Goal: Task Accomplishment & Management: Manage account settings

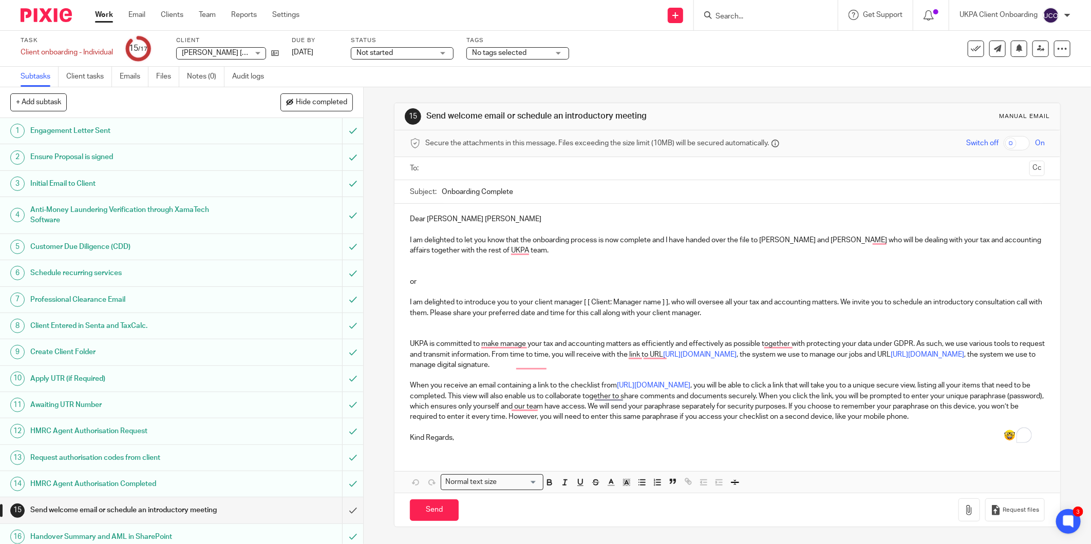
scroll to position [33, 0]
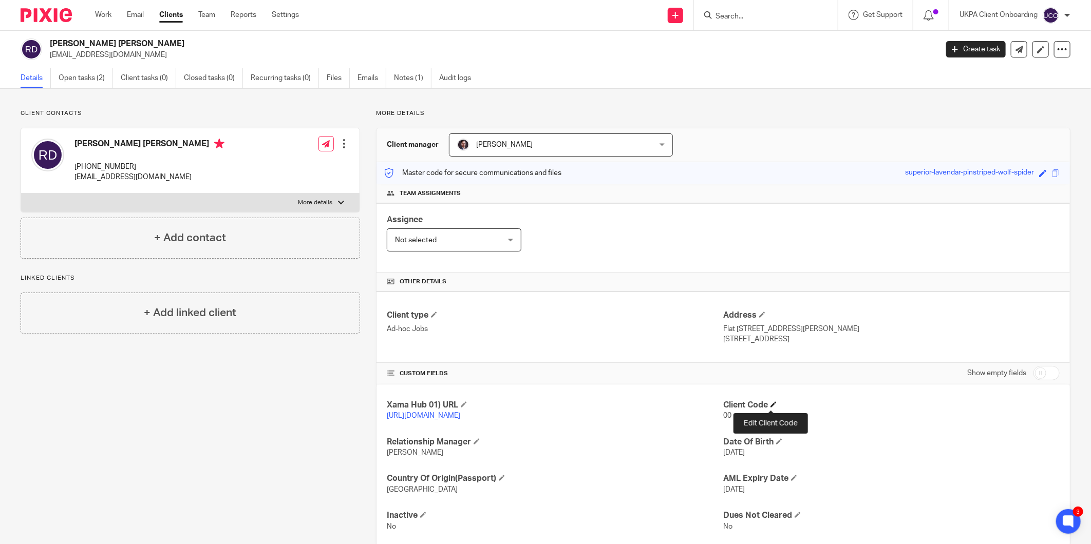
click at [770, 405] on span at bounding box center [773, 405] width 6 height 6
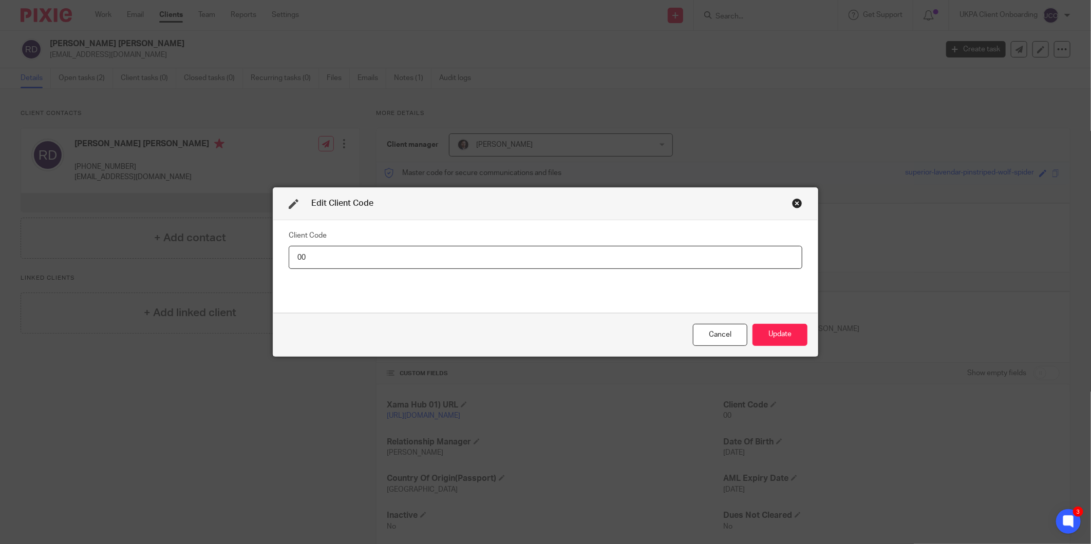
click at [686, 261] on input "00" at bounding box center [546, 257] width 514 height 23
type input "RUC001"
click at [780, 327] on button "Update" at bounding box center [779, 335] width 55 height 22
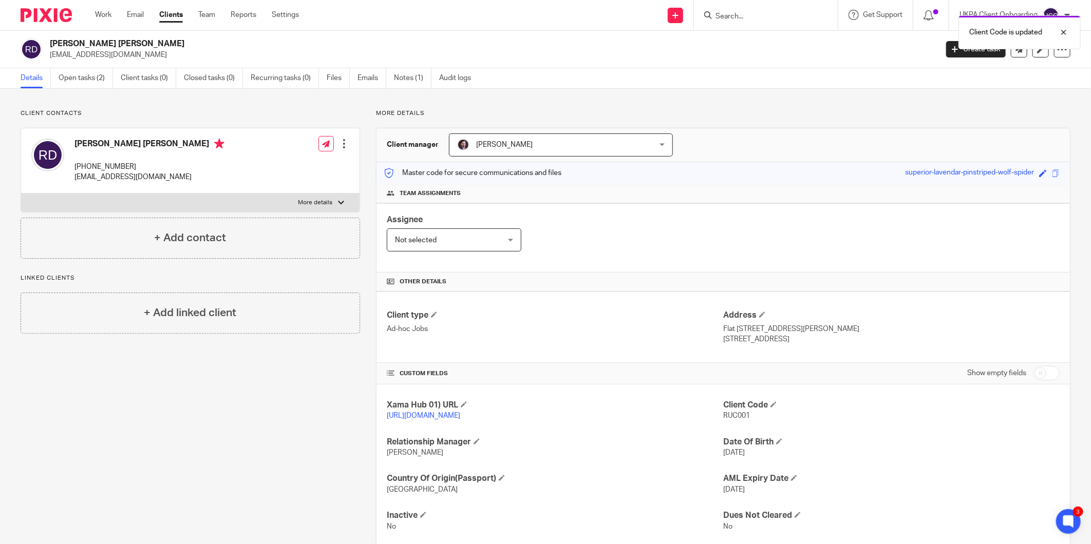
click at [104, 57] on p "[EMAIL_ADDRESS][DOMAIN_NAME]" at bounding box center [490, 55] width 881 height 10
copy main "desairucha@hotmail.com Create task Update from Companies House Export data Merg…"
click at [125, 42] on h2 "[PERSON_NAME] [PERSON_NAME]" at bounding box center [402, 44] width 705 height 11
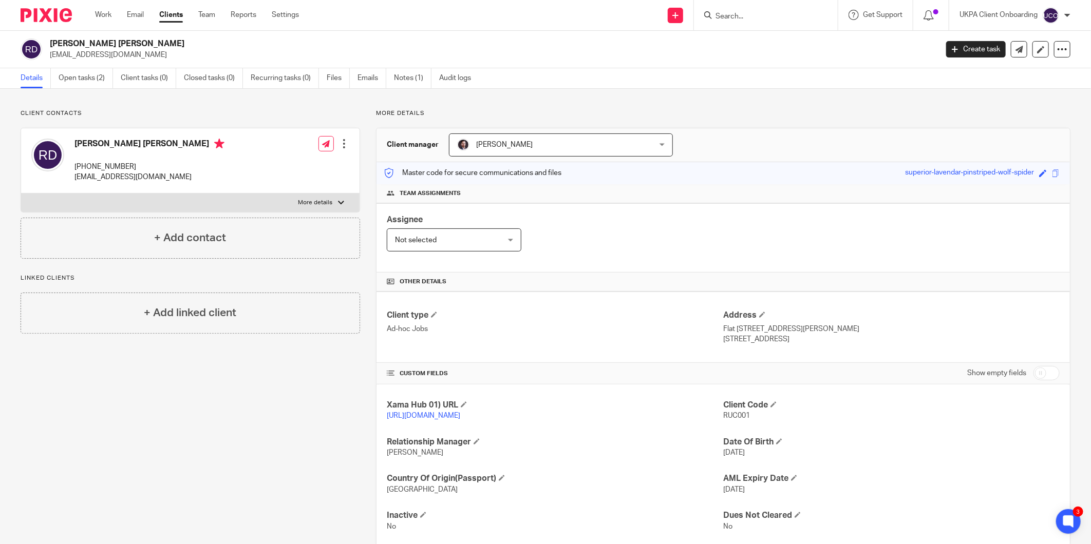
click at [125, 42] on h2 "[PERSON_NAME] [PERSON_NAME]" at bounding box center [402, 44] width 705 height 11
copy div "[PERSON_NAME] [PERSON_NAME]"
click at [404, 75] on link "Notes (1)" at bounding box center [412, 78] width 37 height 20
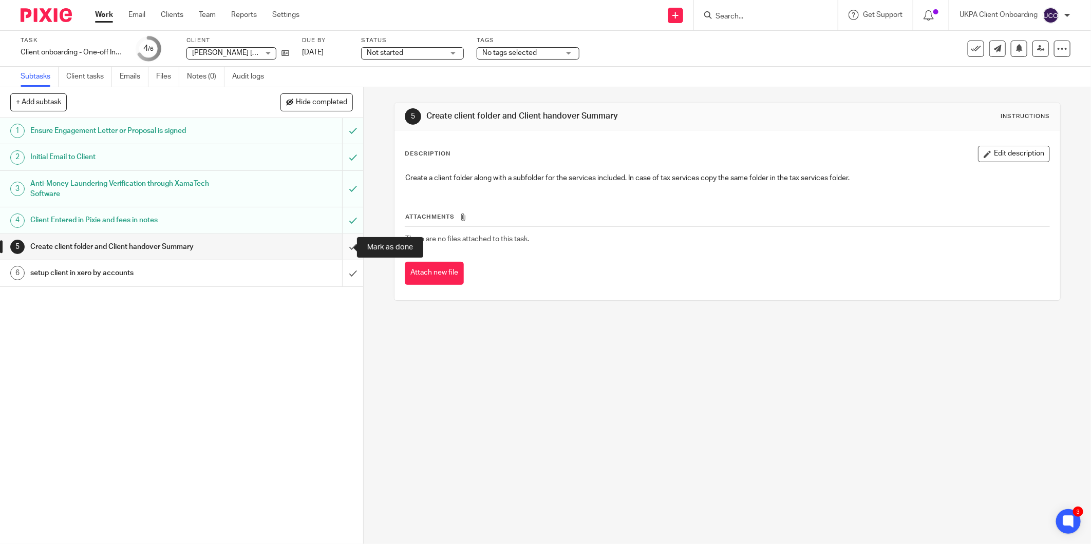
click at [345, 244] on input "submit" at bounding box center [181, 247] width 363 height 26
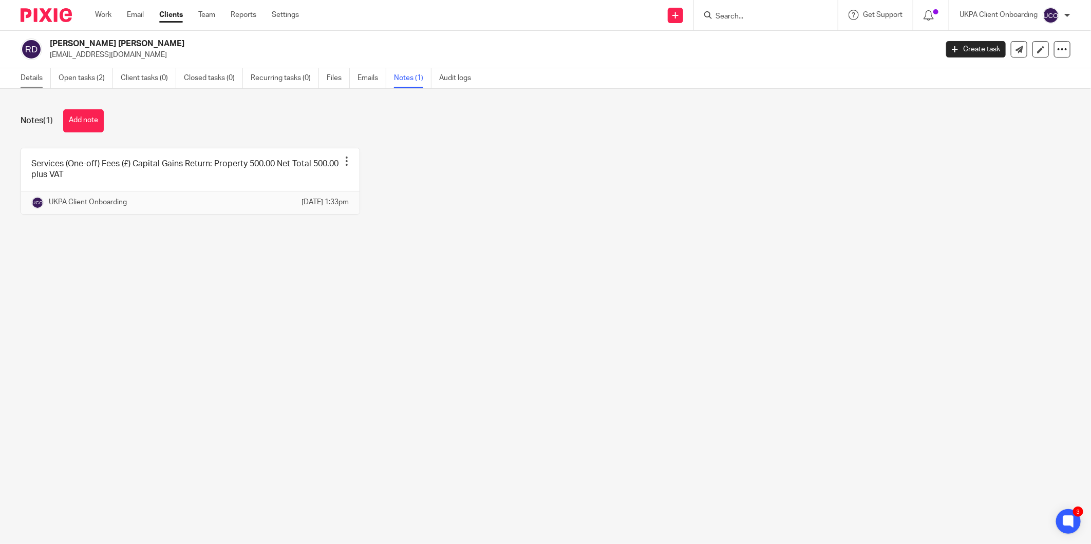
click at [22, 81] on link "Details" at bounding box center [36, 78] width 30 height 20
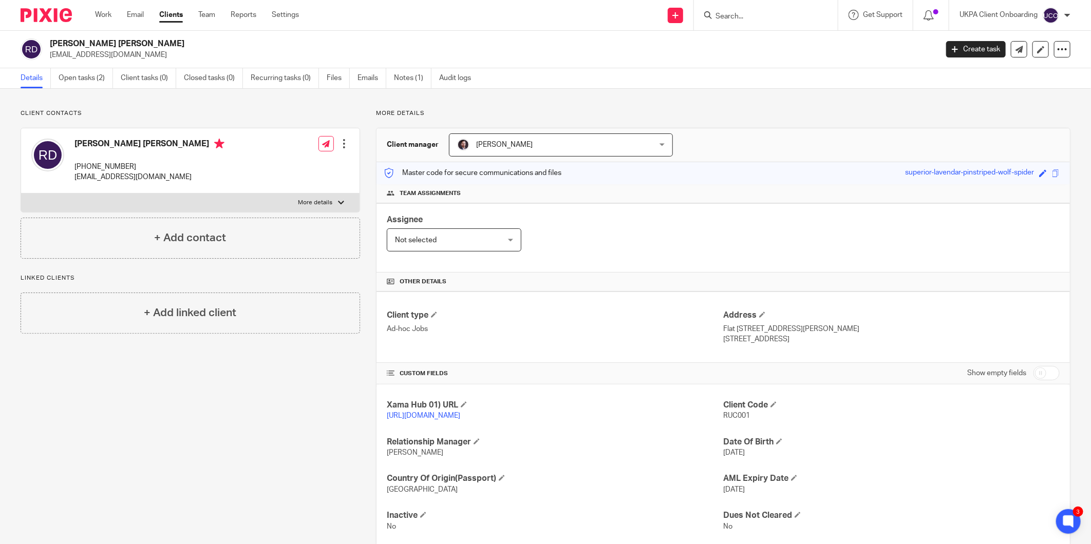
click at [726, 424] on div "Xama Hub 01) URL https://platform.xamatech.com/portal/crm/clients/9e0d3360-7bf3…" at bounding box center [722, 466] width 693 height 163
copy span "RUC001"
click at [78, 85] on link "Open tasks (2)" at bounding box center [86, 78] width 54 height 20
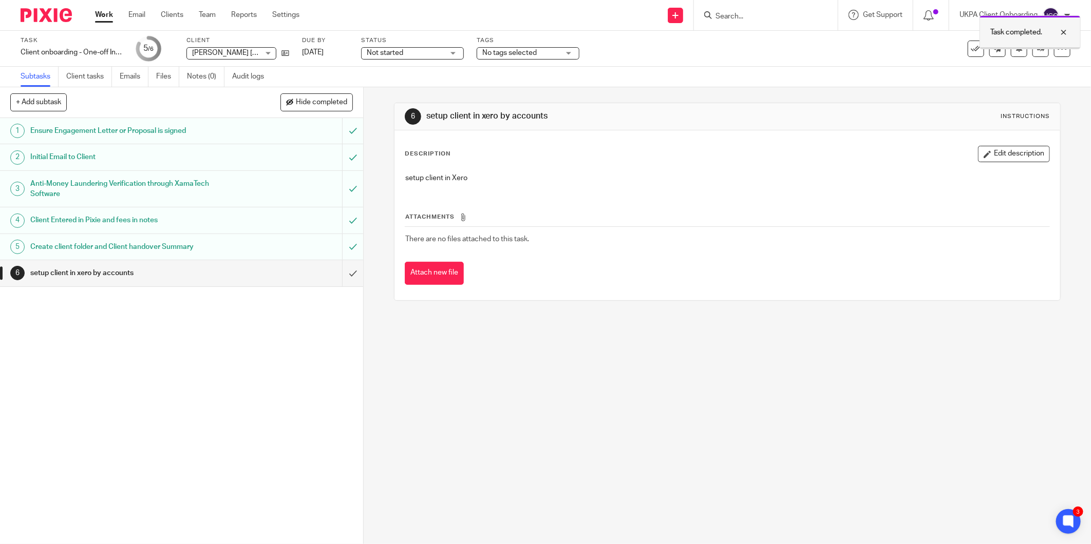
click at [1065, 28] on div at bounding box center [1056, 32] width 28 height 12
click at [1037, 49] on icon at bounding box center [1041, 49] width 8 height 8
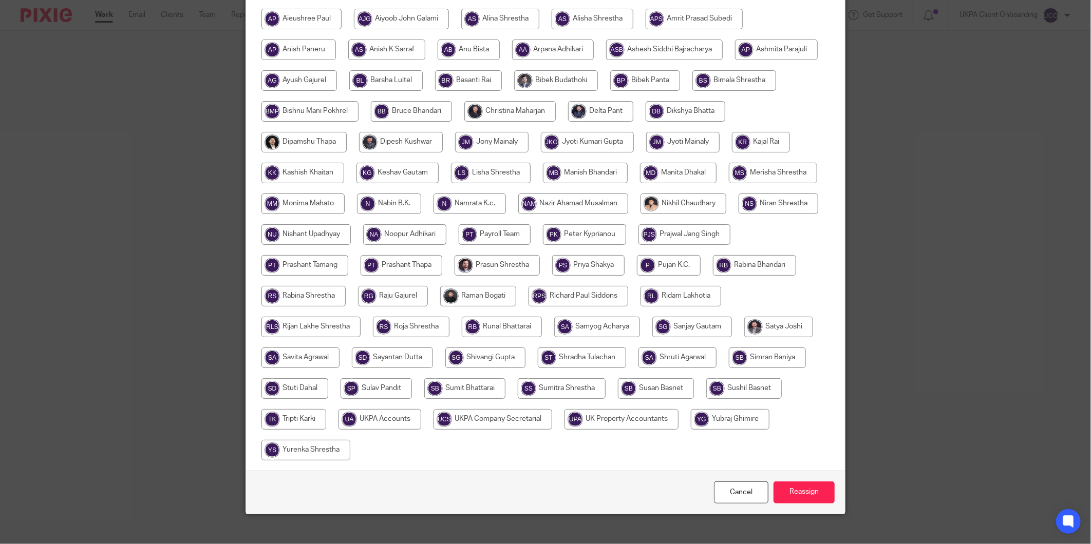
scroll to position [189, 0]
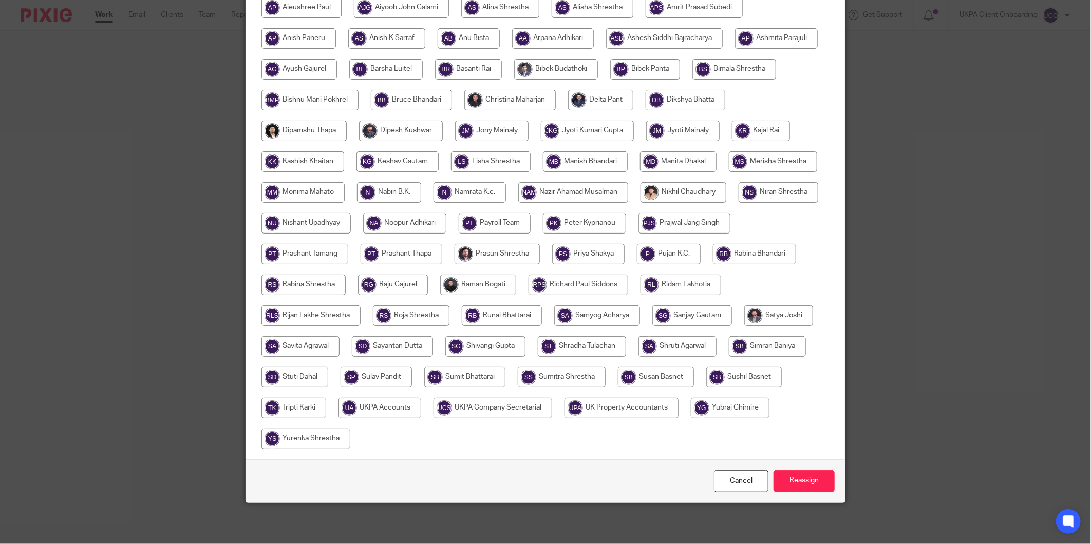
click at [421, 405] on input "radio" at bounding box center [379, 408] width 83 height 21
radio input "true"
click at [824, 489] on input "Reassign" at bounding box center [803, 481] width 61 height 22
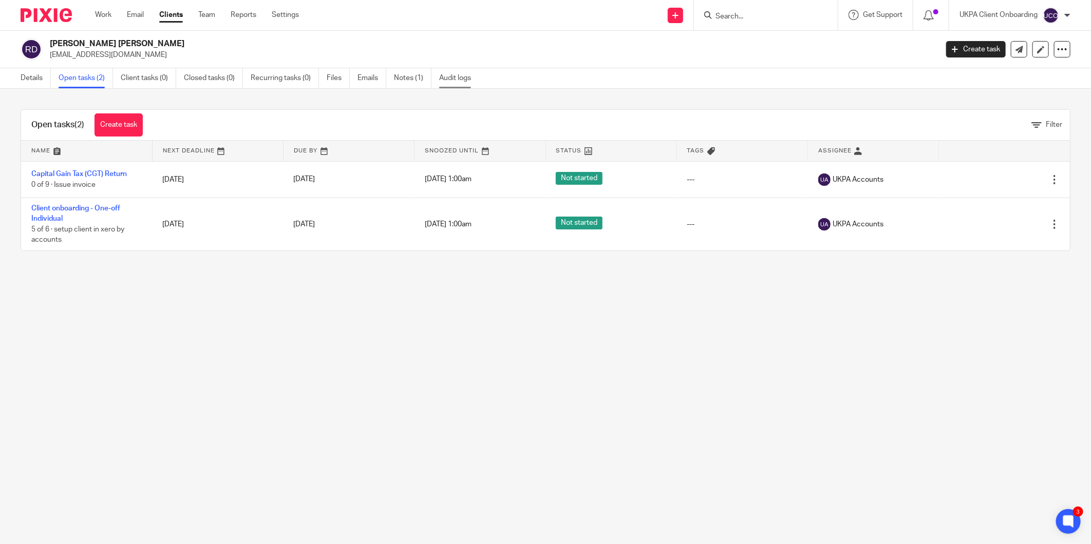
click at [459, 86] on link "Audit logs" at bounding box center [459, 78] width 40 height 20
click at [461, 79] on link "Audit logs" at bounding box center [459, 78] width 40 height 20
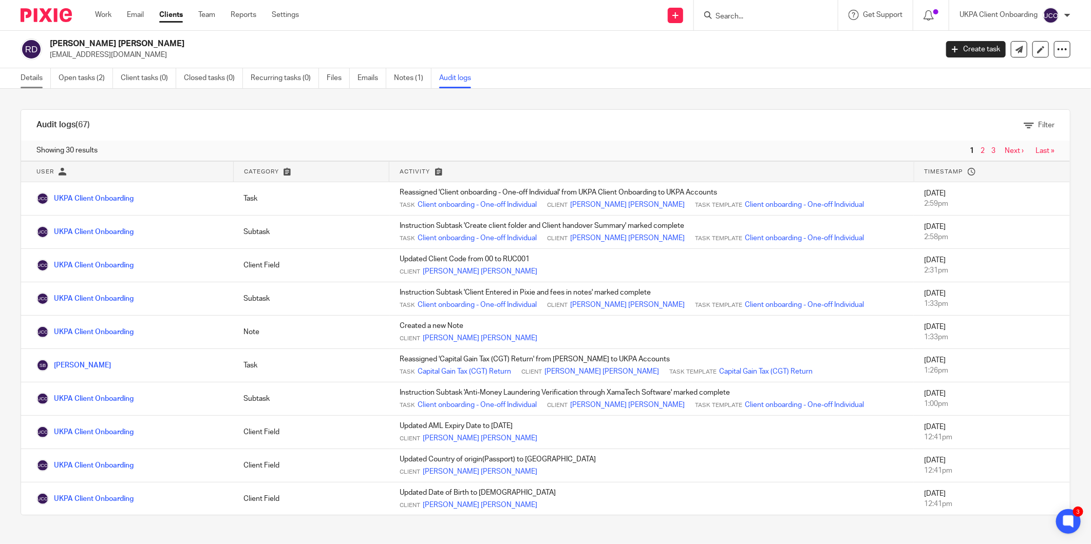
click at [34, 82] on link "Details" at bounding box center [36, 78] width 30 height 20
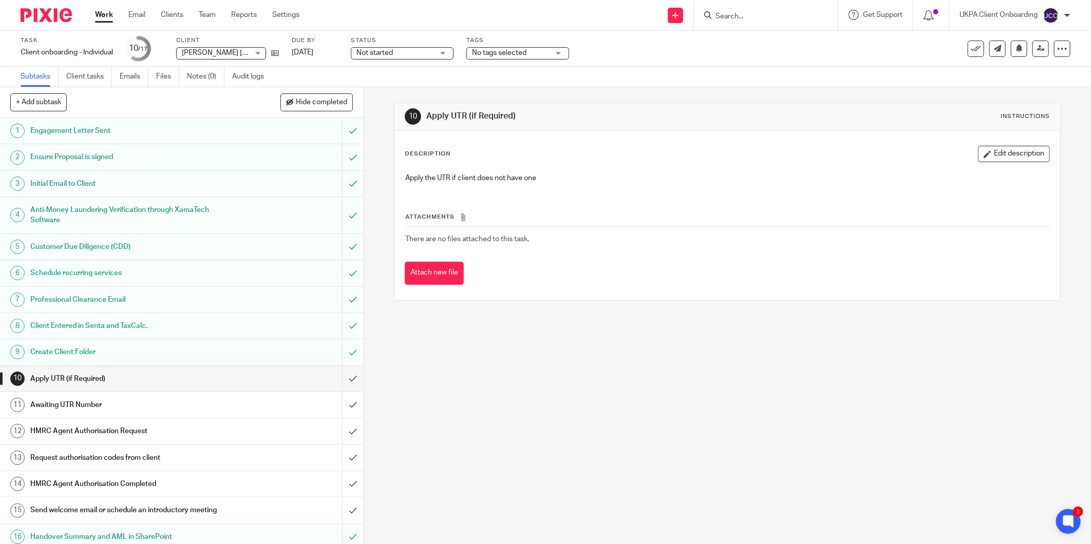
scroll to position [33, 0]
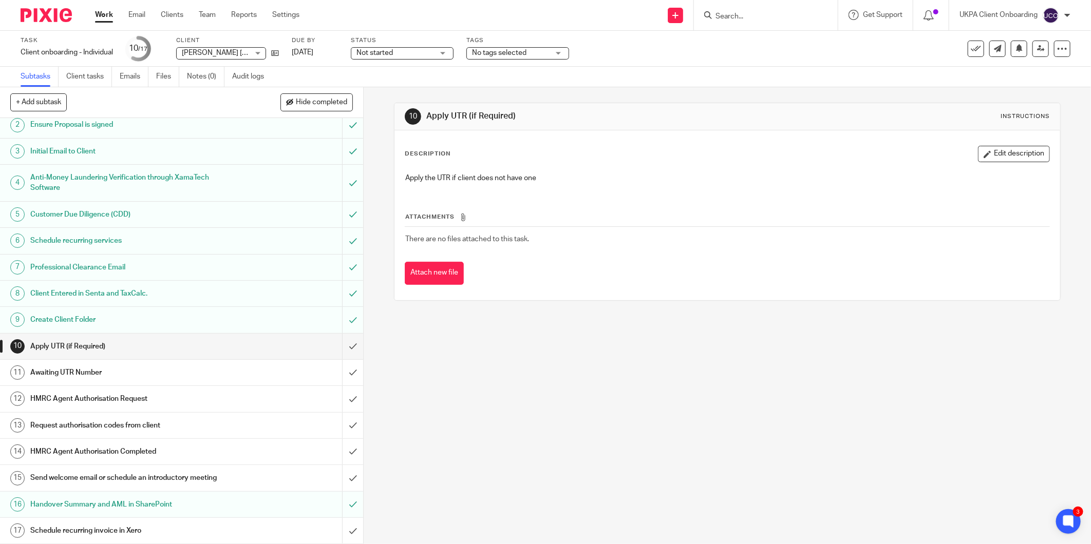
click at [738, 16] on input "Search" at bounding box center [760, 16] width 92 height 9
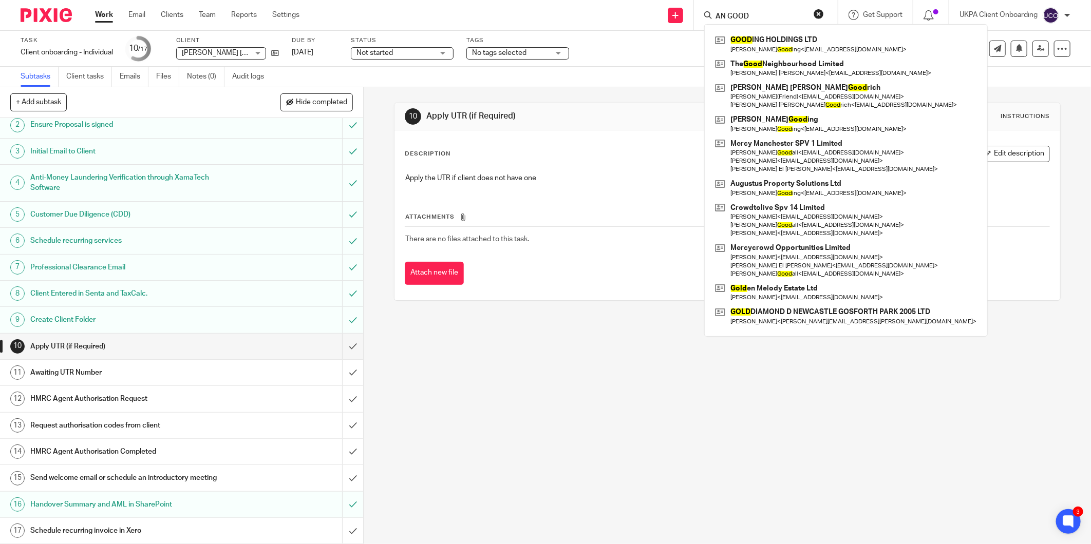
click at [722, 14] on input "AN GOOD" at bounding box center [760, 16] width 92 height 9
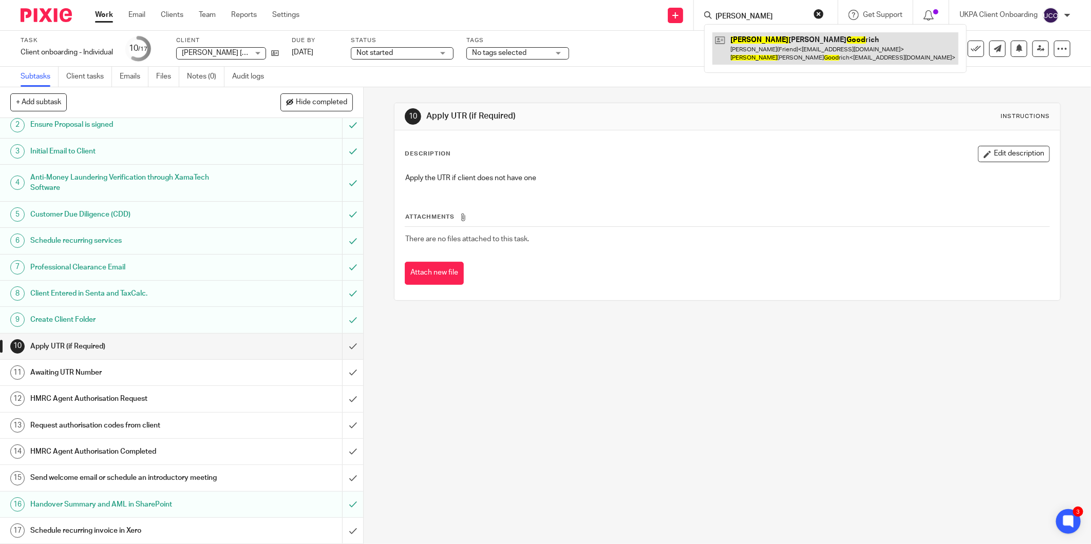
type input "[PERSON_NAME]"
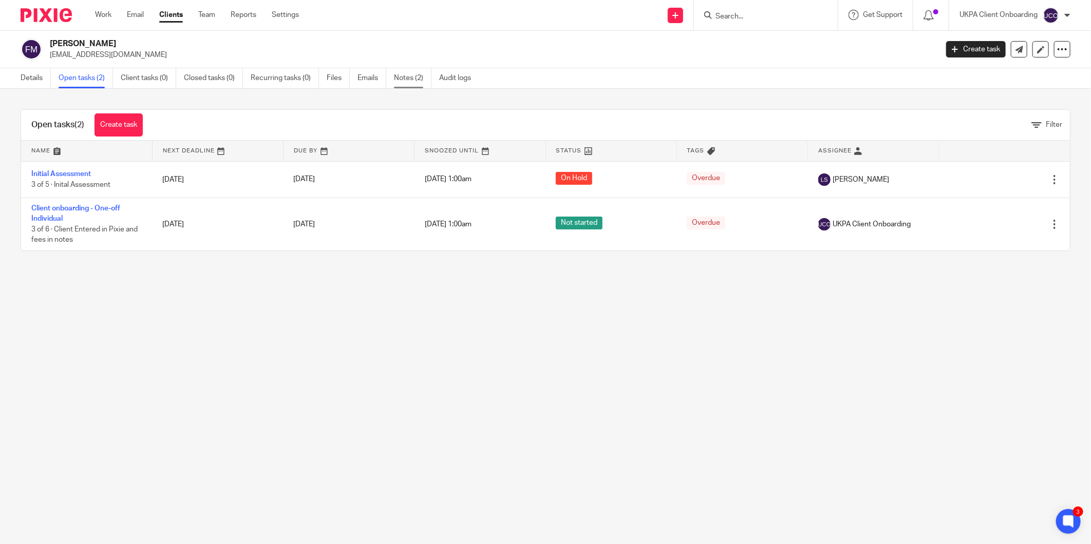
click at [414, 81] on link "Notes (2)" at bounding box center [412, 78] width 37 height 20
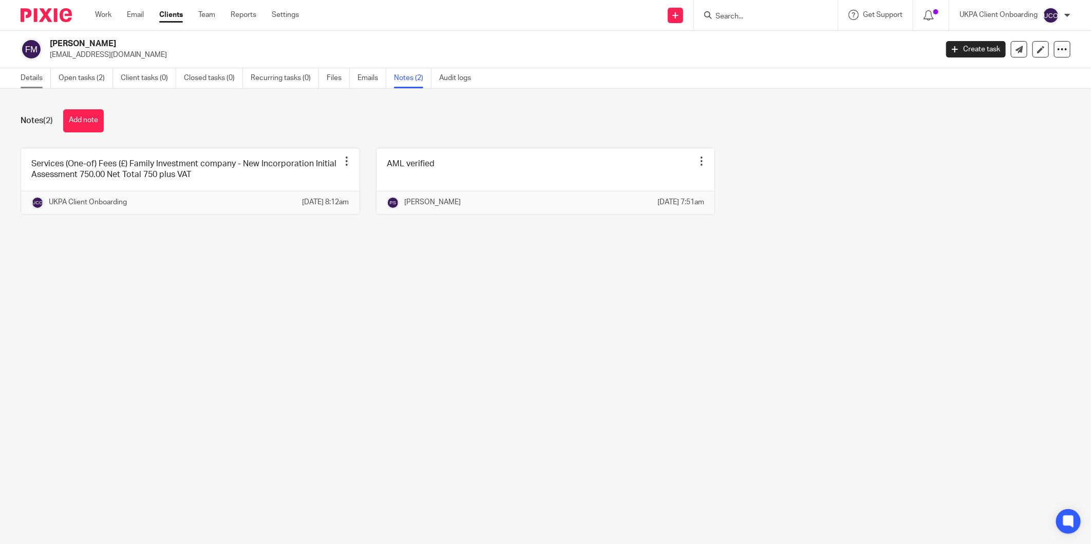
click at [27, 80] on link "Details" at bounding box center [36, 78] width 30 height 20
click at [25, 74] on link "Details" at bounding box center [36, 78] width 30 height 20
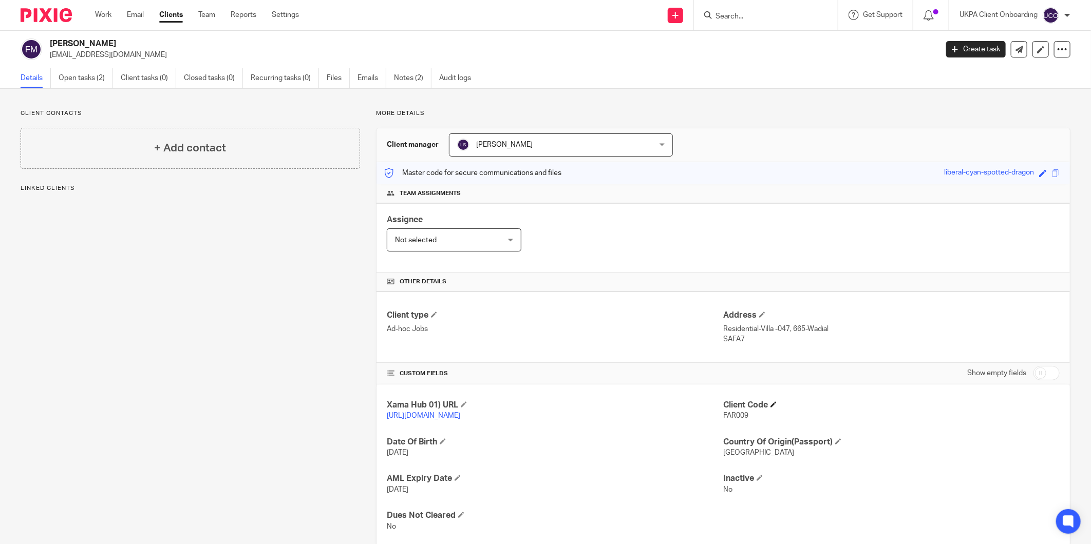
drag, startPoint x: 734, startPoint y: 406, endPoint x: 729, endPoint y: 410, distance: 6.3
click at [733, 406] on h4 "Client Code" at bounding box center [891, 405] width 336 height 11
click at [728, 411] on p "FAR009" at bounding box center [891, 416] width 336 height 10
copy span "FAR009"
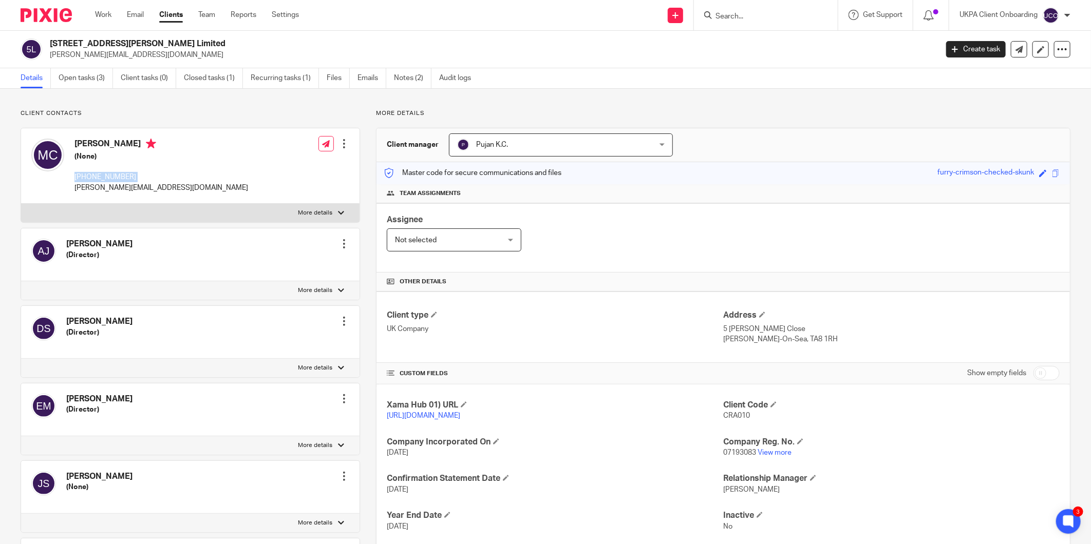
click at [731, 12] on input "Search" at bounding box center [760, 16] width 92 height 9
paste input "[PERSON_NAME][EMAIL_ADDRESS][DOMAIN_NAME]"
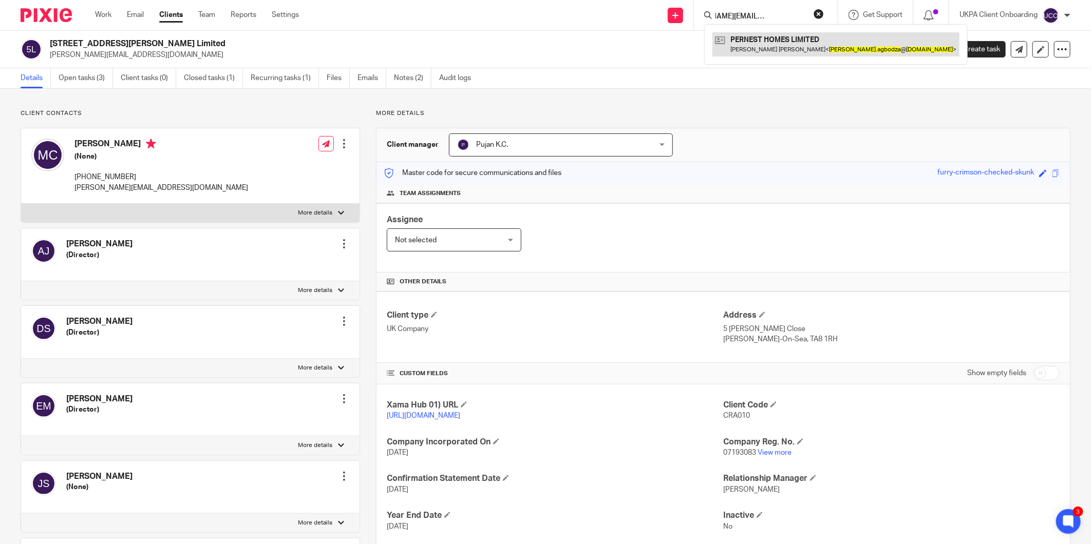
type input "[PERSON_NAME][EMAIL_ADDRESS][DOMAIN_NAME]"
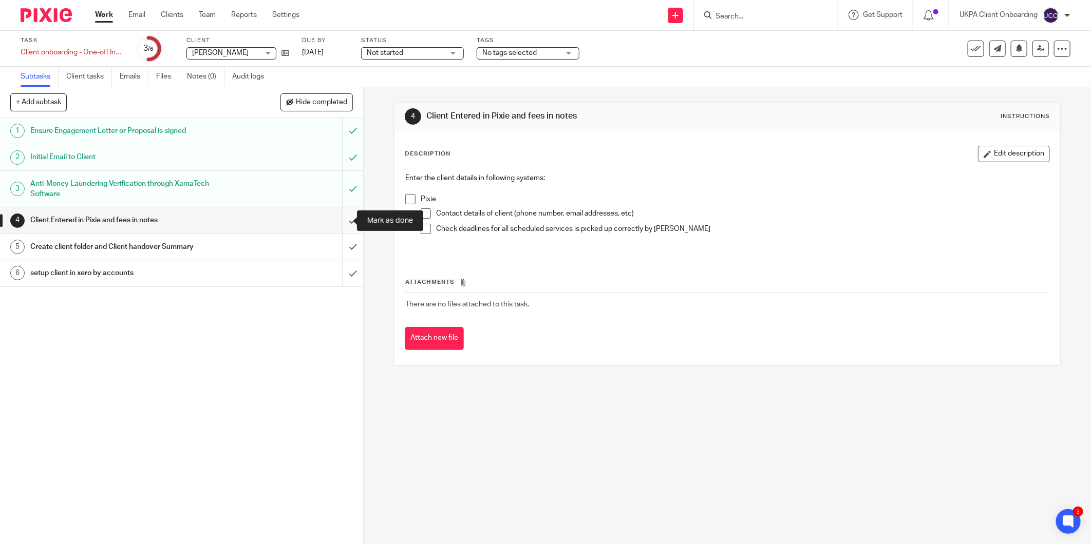
click at [343, 216] on input "submit" at bounding box center [181, 220] width 363 height 26
click at [341, 243] on input "submit" at bounding box center [181, 247] width 363 height 26
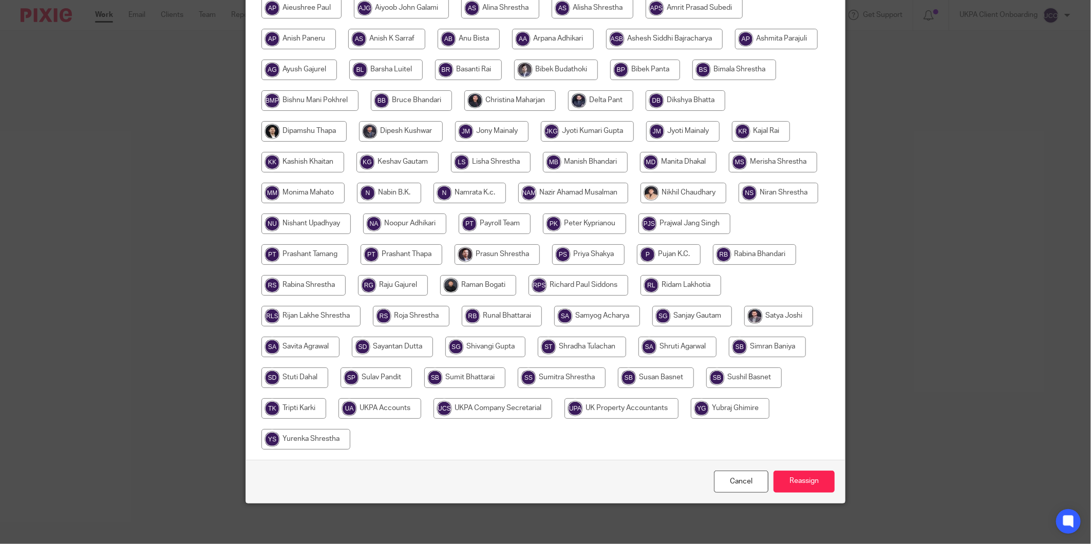
scroll to position [189, 0]
click at [554, 389] on div at bounding box center [545, 213] width 568 height 493
click at [421, 398] on input "radio" at bounding box center [379, 408] width 83 height 21
radio input "true"
click at [822, 486] on input "Reassign" at bounding box center [803, 481] width 61 height 22
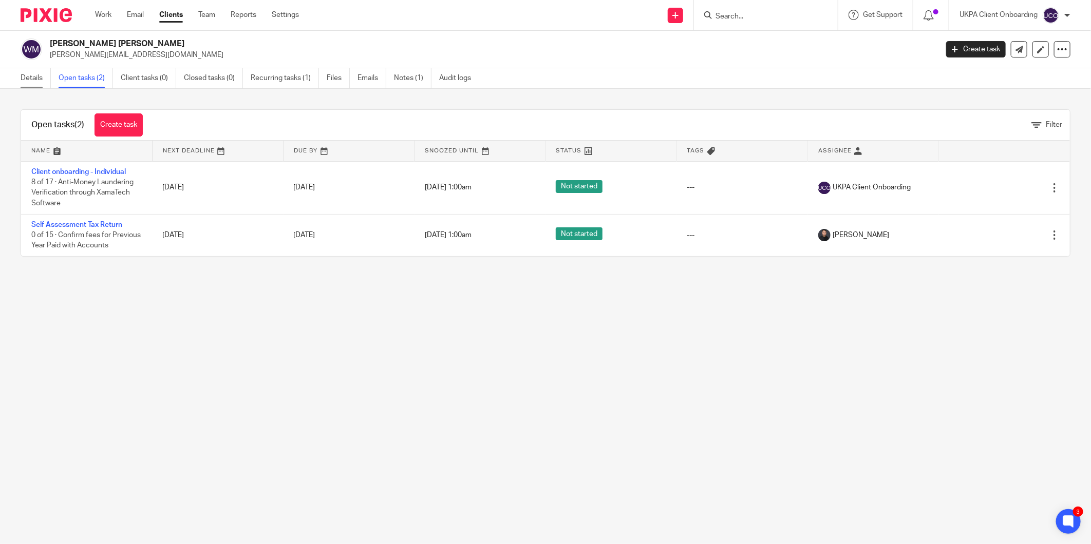
click at [47, 84] on link "Details" at bounding box center [36, 78] width 30 height 20
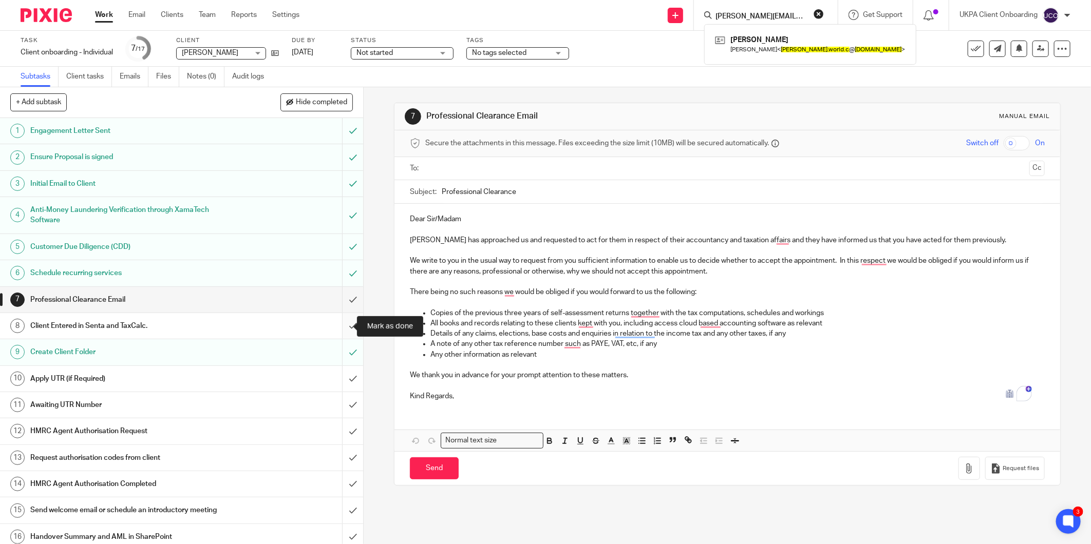
click at [339, 325] on input "submit" at bounding box center [181, 326] width 363 height 26
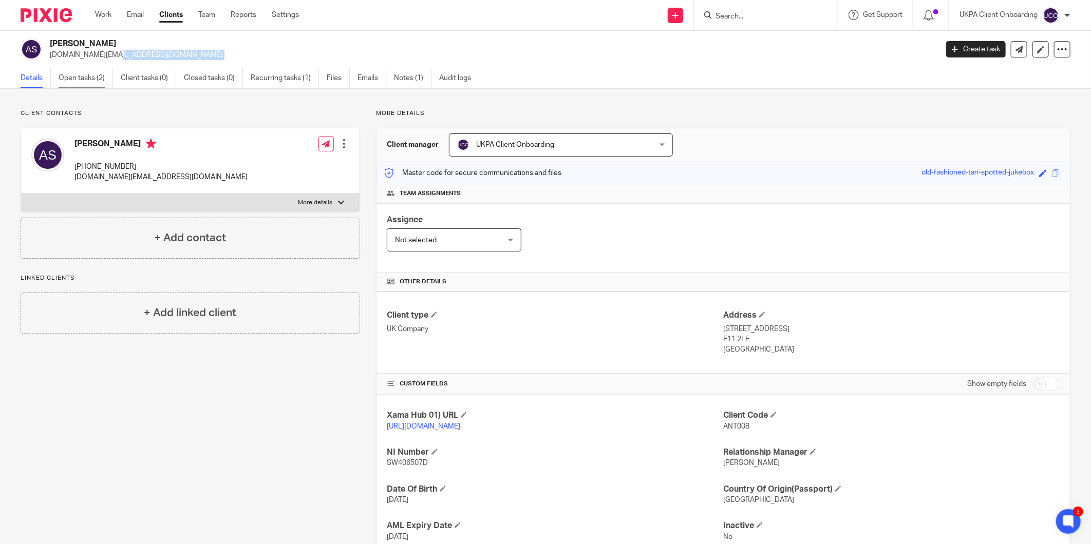
click at [80, 79] on link "Open tasks (2)" at bounding box center [86, 78] width 54 height 20
click at [125, 160] on div "[PERSON_NAME] [PERSON_NAME] [PHONE_NUMBER] [EMAIL_ADDRESS][DOMAIN_NAME]" at bounding box center [149, 161] width 150 height 44
click at [125, 160] on div "William Douglas Martin +44 777 232 2172 bilstonfg@gmail.com" at bounding box center [149, 161] width 150 height 44
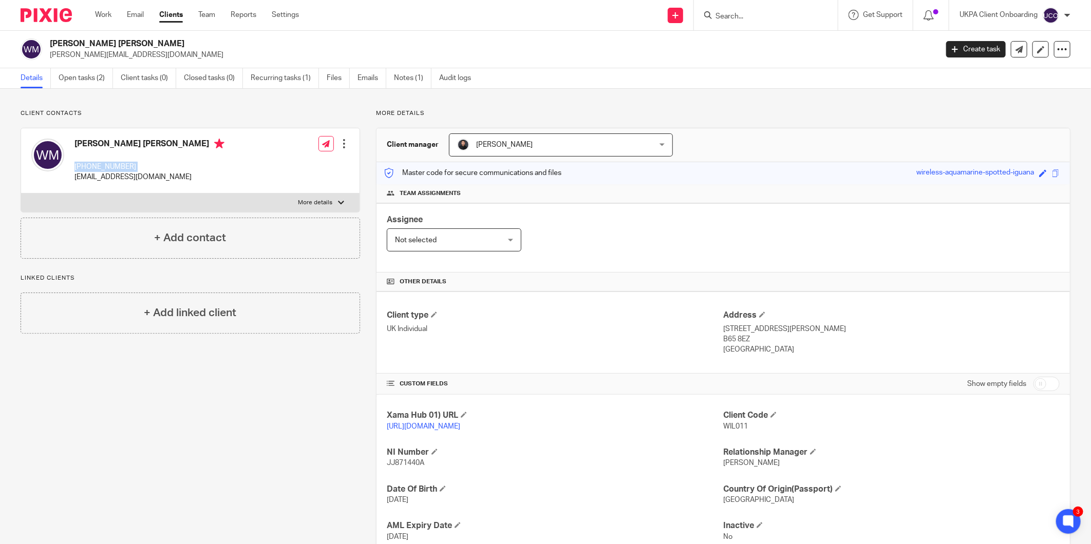
click at [125, 160] on div "William Douglas Martin +44 777 232 2172 bilstonfg@gmail.com" at bounding box center [149, 161] width 150 height 44
copy div "+44 777 232 2172"
click at [728, 13] on input "Search" at bounding box center [760, 16] width 92 height 9
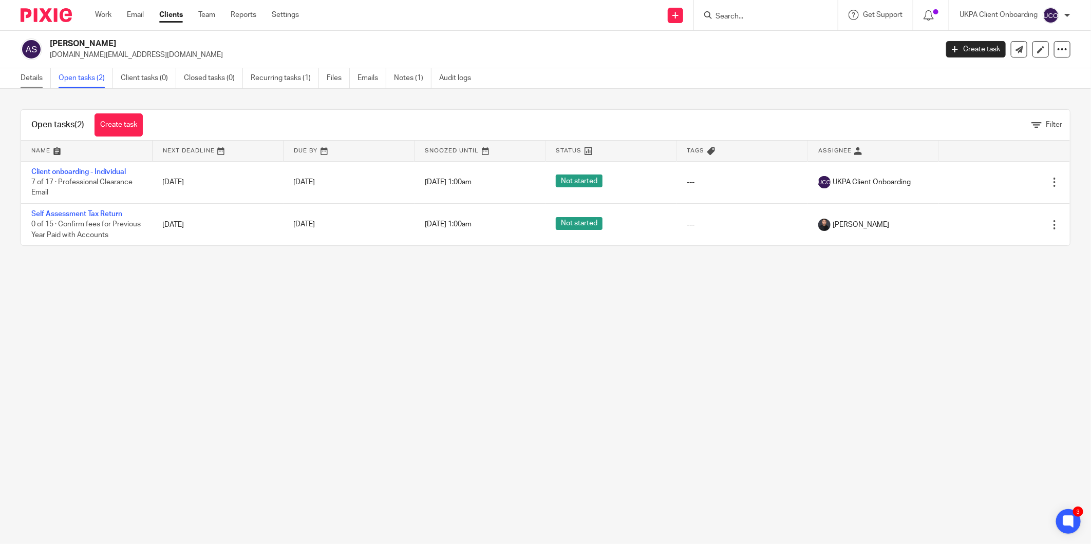
click at [39, 69] on link "Details" at bounding box center [36, 78] width 30 height 20
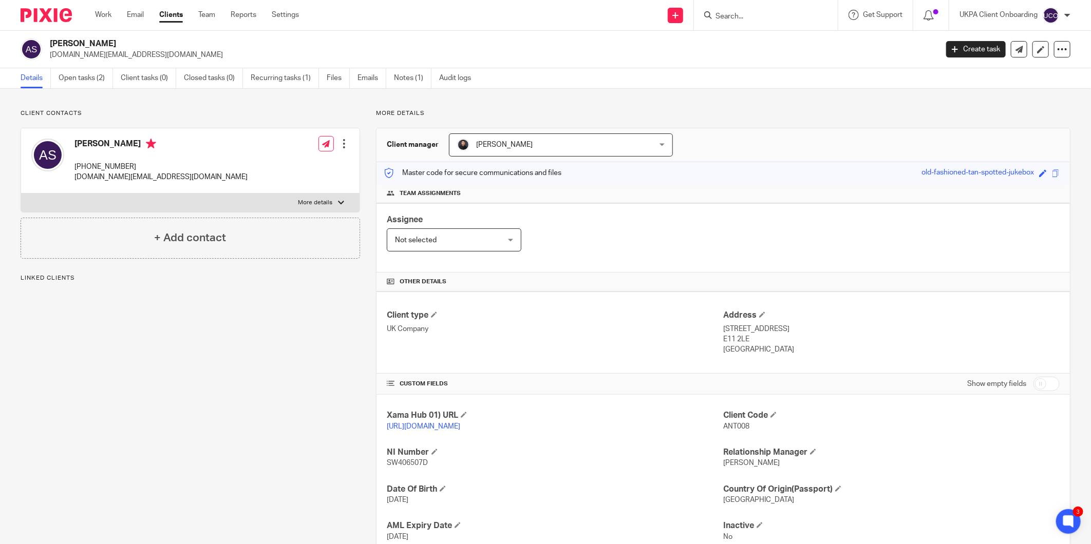
click at [731, 424] on p "ANT008" at bounding box center [891, 427] width 336 height 10
click at [731, 424] on span "ANT008" at bounding box center [736, 426] width 26 height 7
click at [731, 426] on span "ANT008" at bounding box center [736, 426] width 26 height 7
copy span "ANT008"
click at [74, 37] on div "Antoine Safi antoine.safi.med@gmail.com Create task Update from Companies House…" at bounding box center [545, 49] width 1091 height 37
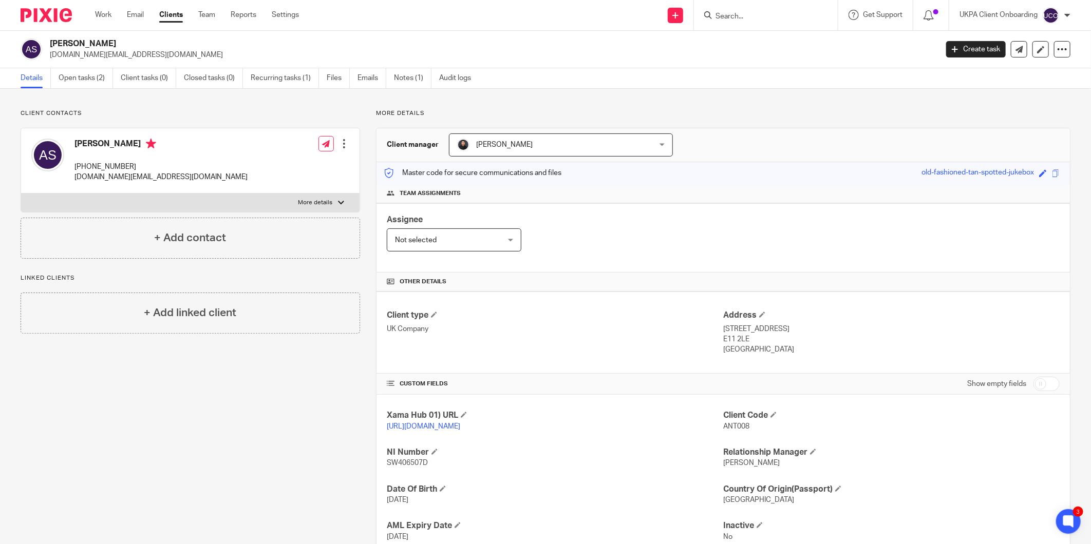
click at [74, 37] on div "Antoine Safi antoine.safi.med@gmail.com Create task Update from Companies House…" at bounding box center [545, 49] width 1091 height 37
copy div "[PERSON_NAME]"
click at [774, 335] on p "E11 2LE" at bounding box center [891, 339] width 336 height 10
click at [778, 325] on p "11 Rectory Crescent, London" at bounding box center [891, 329] width 336 height 10
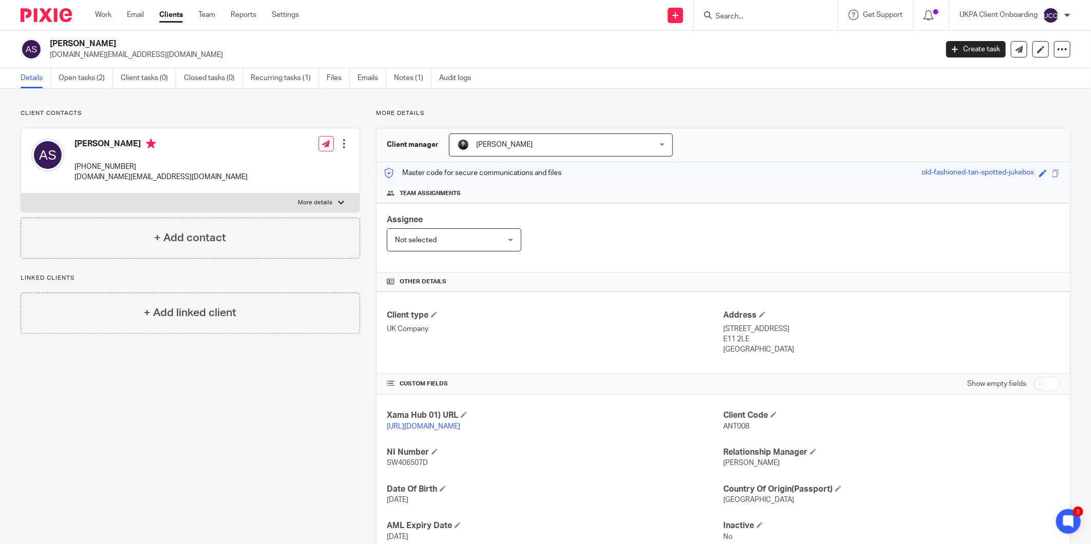
click at [778, 325] on p "11 Rectory Crescent, London" at bounding box center [891, 329] width 336 height 10
copy div "11 Rectory Crescent, London"
click at [731, 339] on p "E11 2LE" at bounding box center [891, 339] width 336 height 10
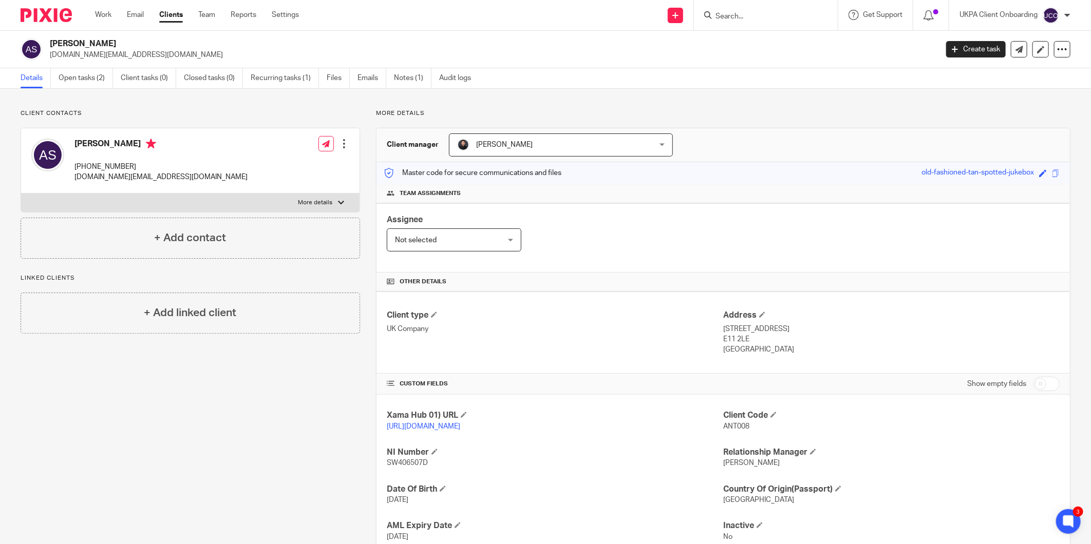
click at [731, 339] on p "E11 2LE" at bounding box center [891, 339] width 336 height 10
copy div "E11 2LE"
click at [81, 142] on h4 "[PERSON_NAME]" at bounding box center [160, 145] width 173 height 13
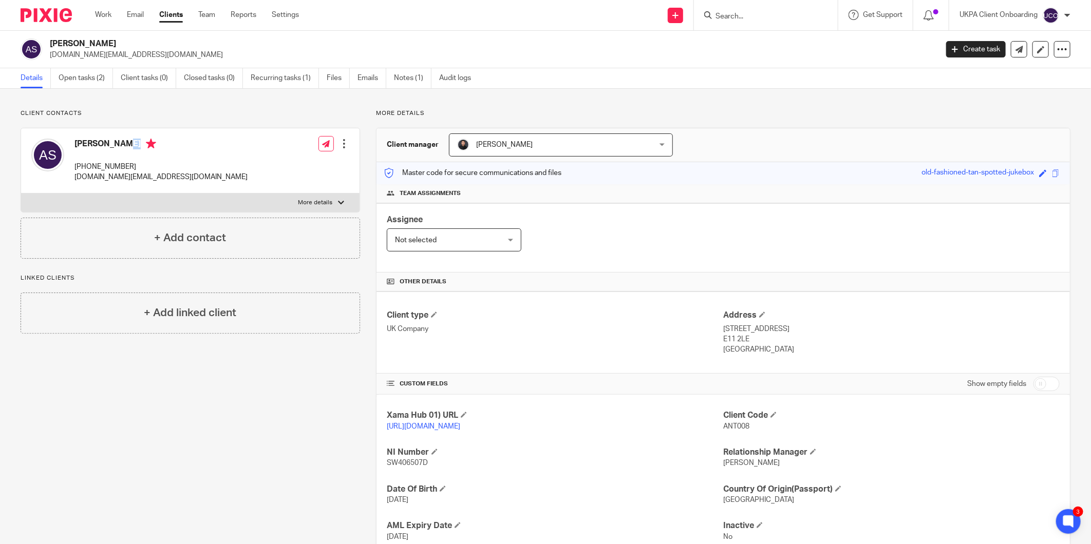
copy h4 "[PERSON_NAME]"
click at [106, 180] on p "[DOMAIN_NAME][EMAIL_ADDRESS][DOMAIN_NAME]" at bounding box center [160, 177] width 173 height 10
click at [107, 180] on p "[DOMAIN_NAME][EMAIL_ADDRESS][DOMAIN_NAME]" at bounding box center [160, 177] width 173 height 10
copy div "[DOMAIN_NAME][EMAIL_ADDRESS][DOMAIN_NAME]"
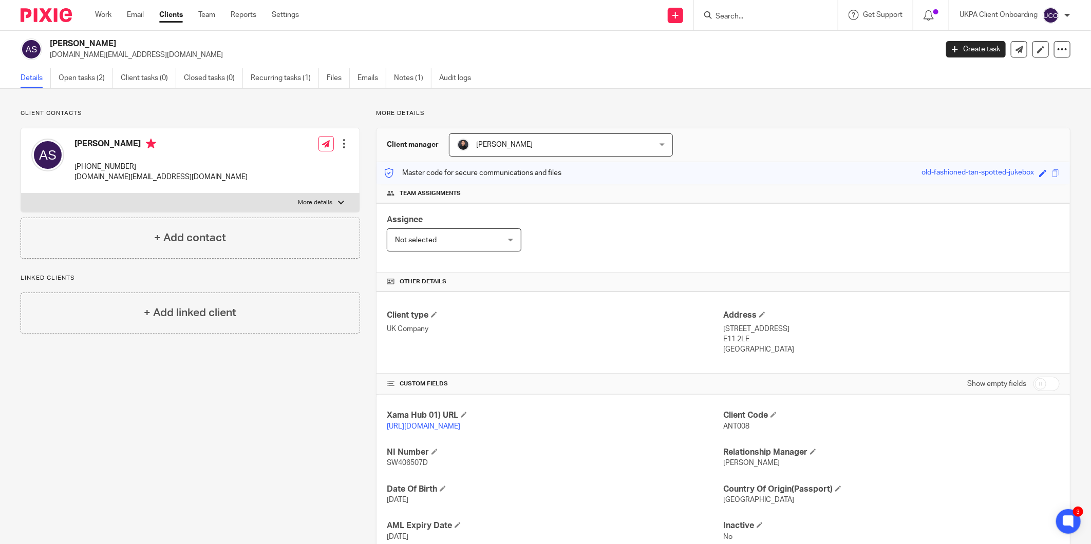
click at [108, 165] on p "+44 077 593 80436" at bounding box center [160, 167] width 173 height 10
copy div "+44 077 593 80436"
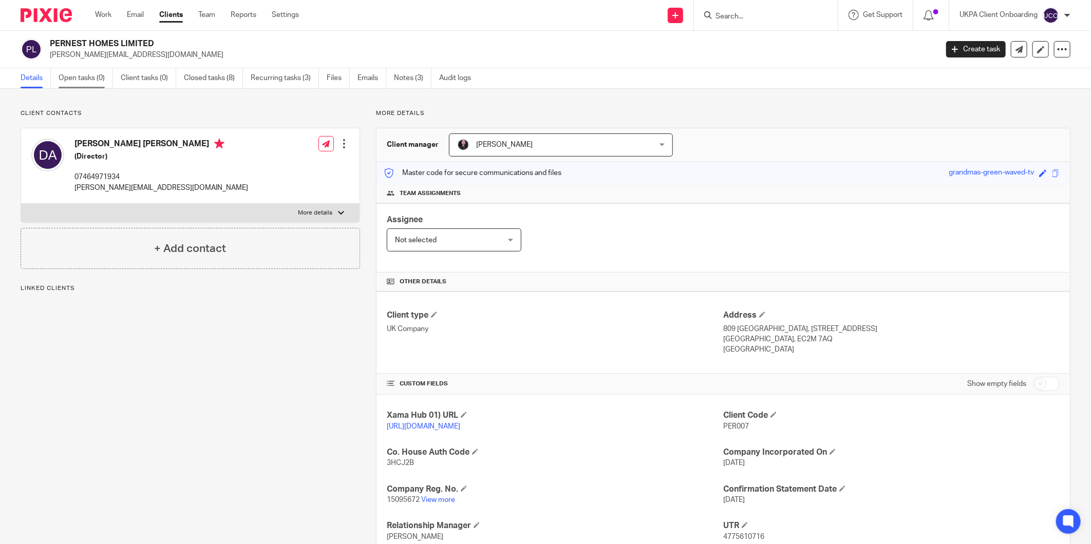
click at [91, 86] on link "Open tasks (0)" at bounding box center [86, 78] width 54 height 20
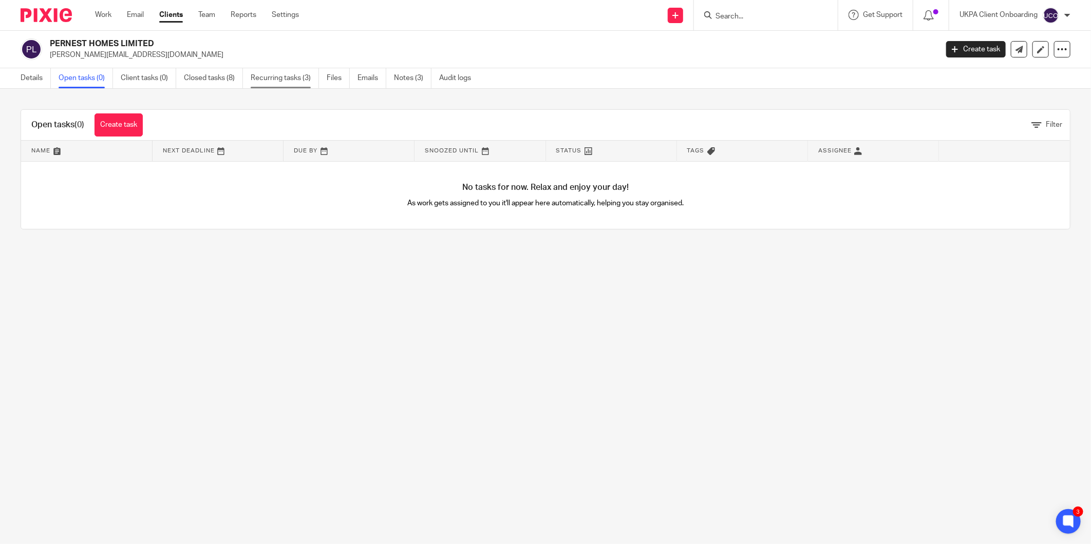
click at [269, 79] on link "Recurring tasks (3)" at bounding box center [285, 78] width 68 height 20
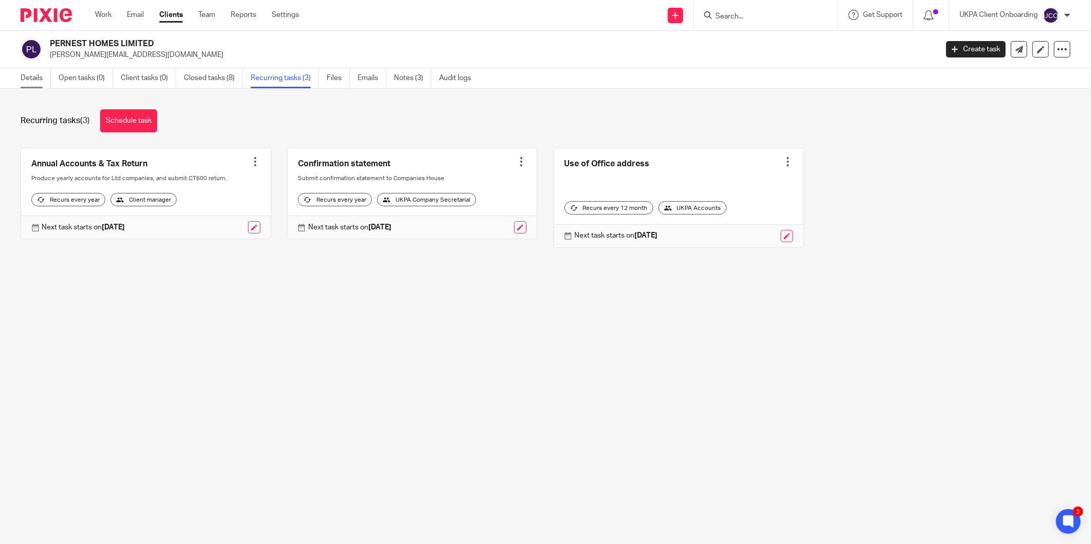
click at [24, 74] on link "Details" at bounding box center [36, 78] width 30 height 20
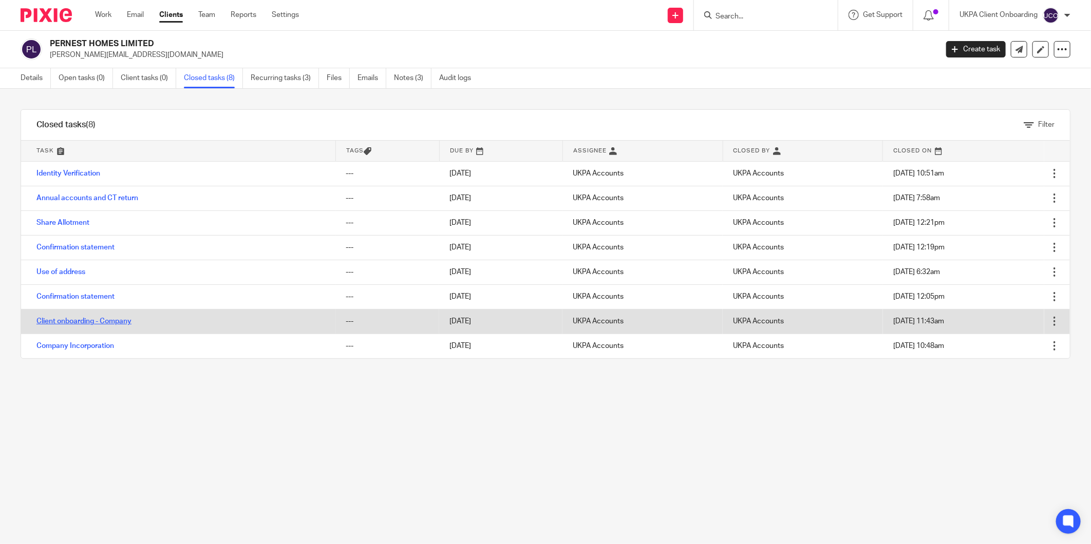
click at [110, 322] on link "Client onboarding - Company" at bounding box center [83, 321] width 95 height 7
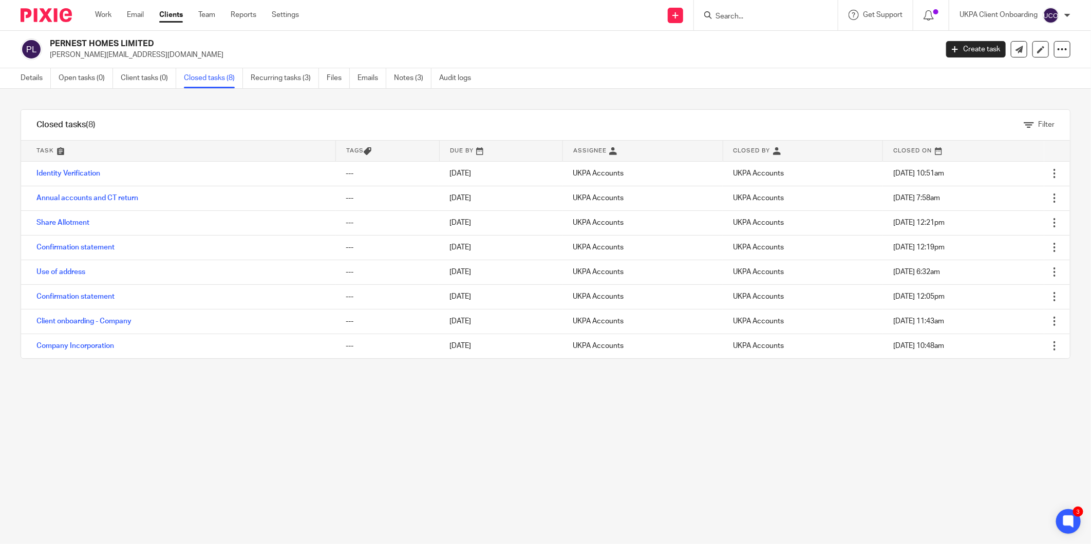
click at [752, 17] on input "Search" at bounding box center [760, 16] width 92 height 9
paste input "[PERSON_NAME][EMAIL_ADDRESS][DOMAIN_NAME]"
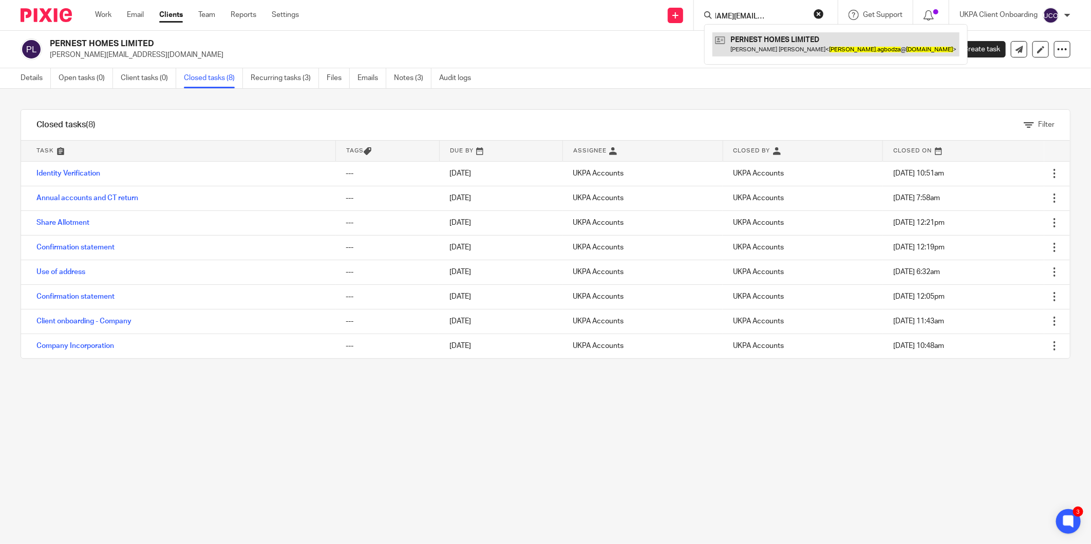
type input "[PERSON_NAME][EMAIL_ADDRESS][DOMAIN_NAME]"
click at [750, 45] on link at bounding box center [835, 44] width 247 height 24
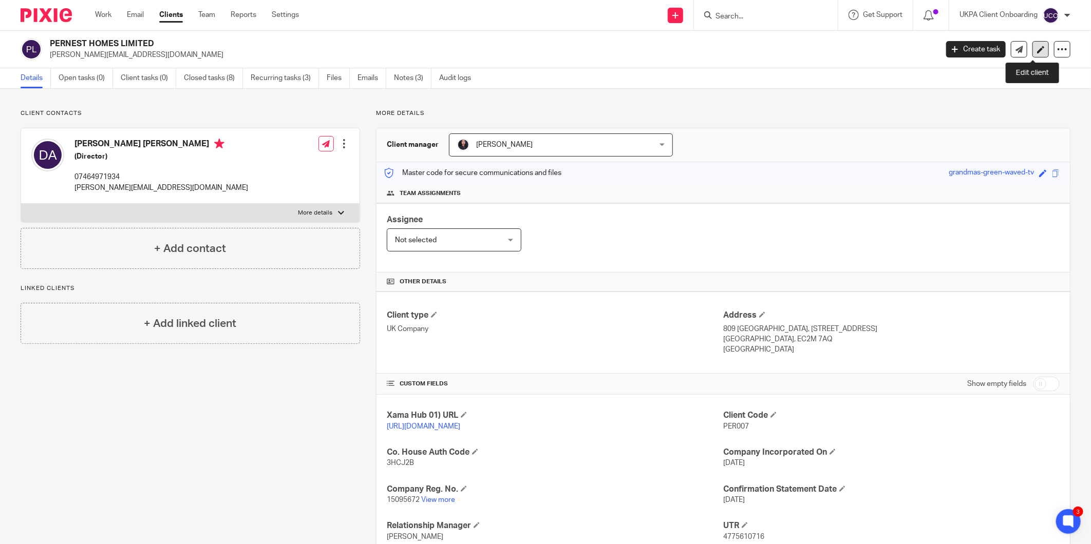
click at [1036, 53] on link at bounding box center [1040, 49] width 16 height 16
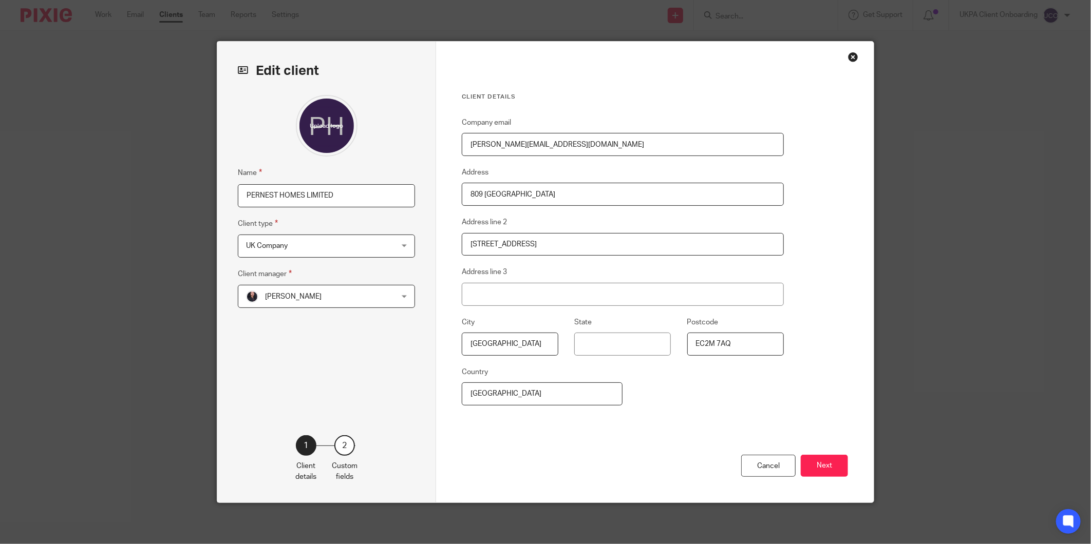
click at [562, 152] on input "[PERSON_NAME][EMAIL_ADDRESS][DOMAIN_NAME]" at bounding box center [623, 144] width 322 height 23
paste input "admin@uklandlordtax"
type input "admin@uklandlordtax.co.uk"
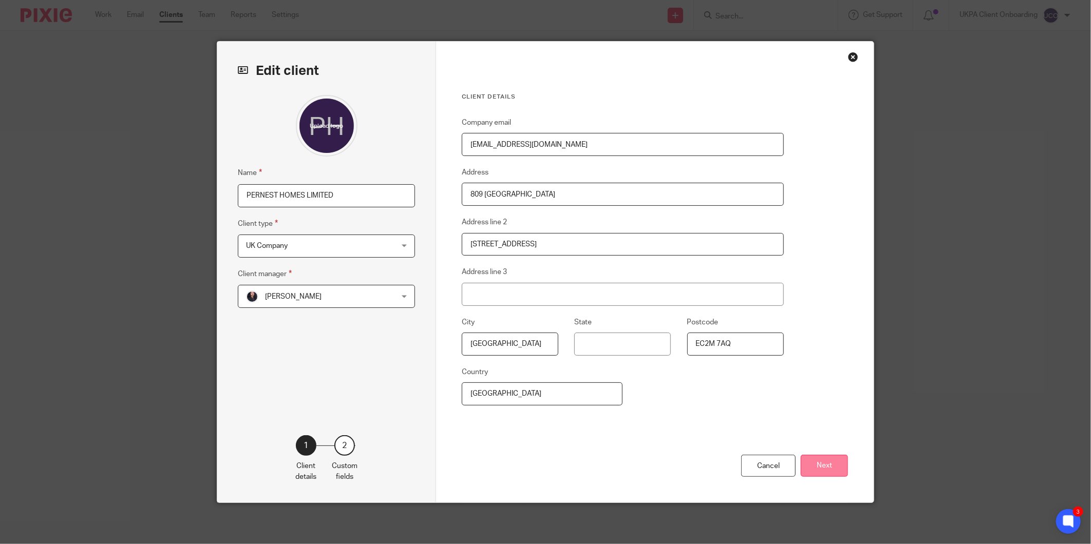
drag, startPoint x: 814, startPoint y: 450, endPoint x: 814, endPoint y: 459, distance: 8.7
click at [815, 452] on div "Cancel Next" at bounding box center [655, 475] width 386 height 54
click at [813, 460] on button "Next" at bounding box center [824, 466] width 47 height 22
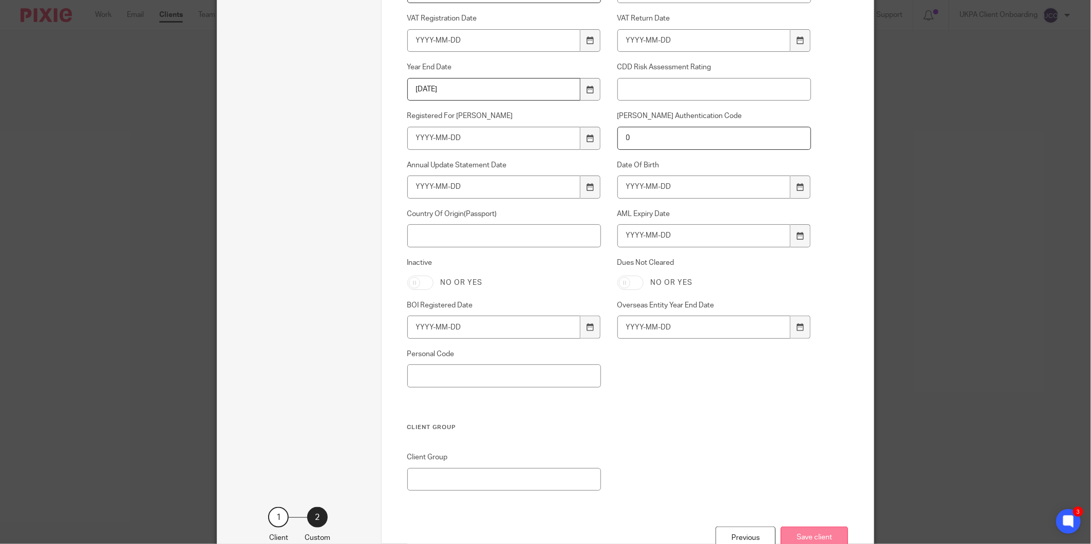
scroll to position [643, 0]
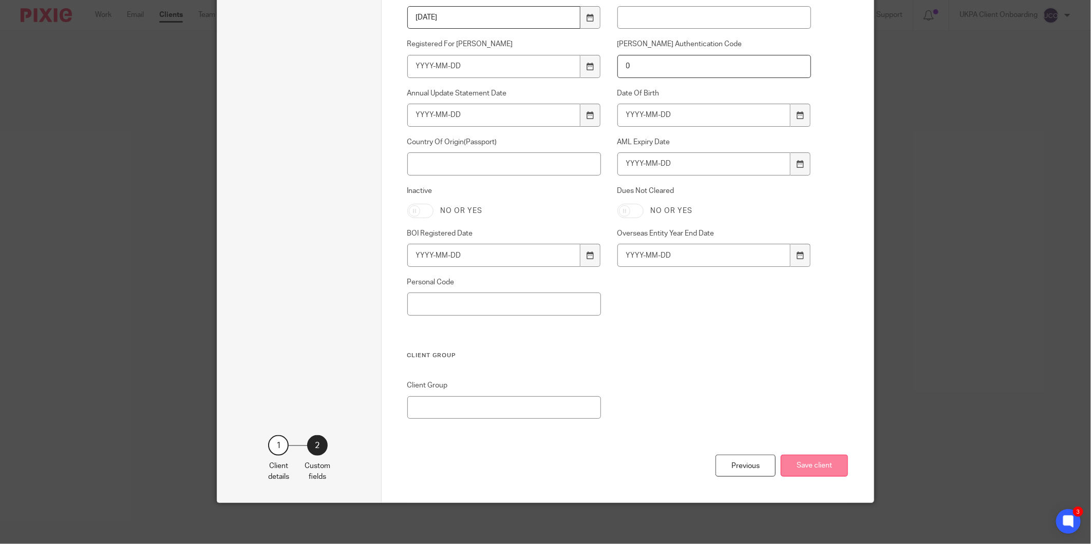
click at [800, 468] on button "Save client" at bounding box center [814, 466] width 67 height 22
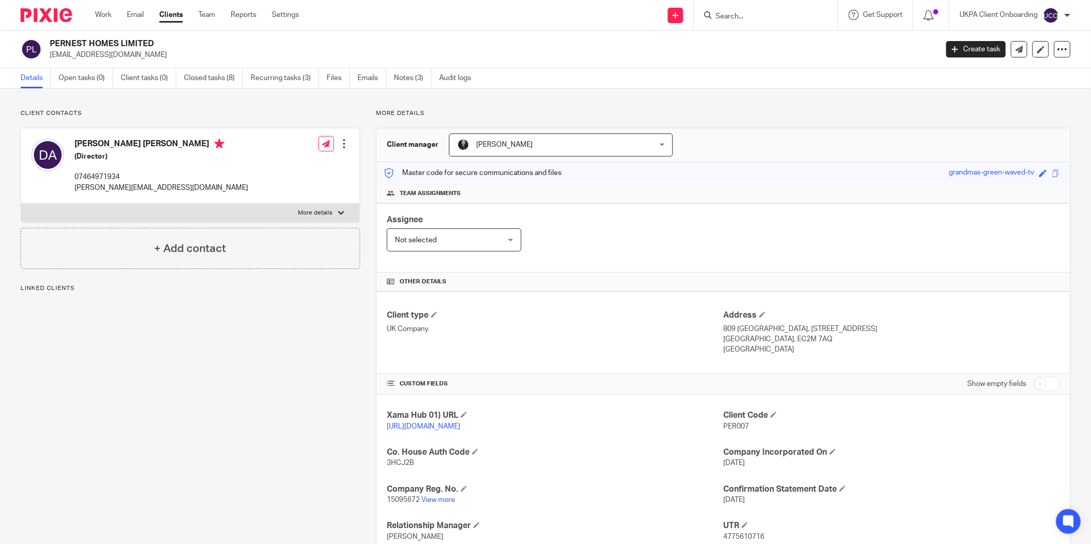
click at [158, 190] on p "[PERSON_NAME][EMAIL_ADDRESS][DOMAIN_NAME]" at bounding box center [161, 188] width 174 height 10
drag, startPoint x: 158, startPoint y: 190, endPoint x: 188, endPoint y: 269, distance: 84.9
click at [188, 269] on div "+ Add contact" at bounding box center [190, 248] width 339 height 41
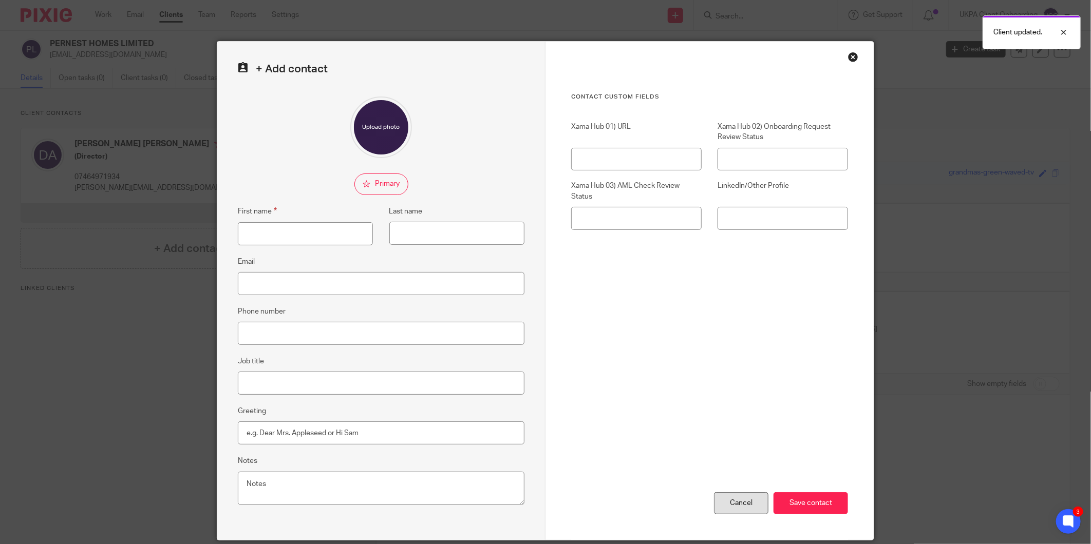
click at [727, 504] on div "Cancel" at bounding box center [741, 504] width 54 height 22
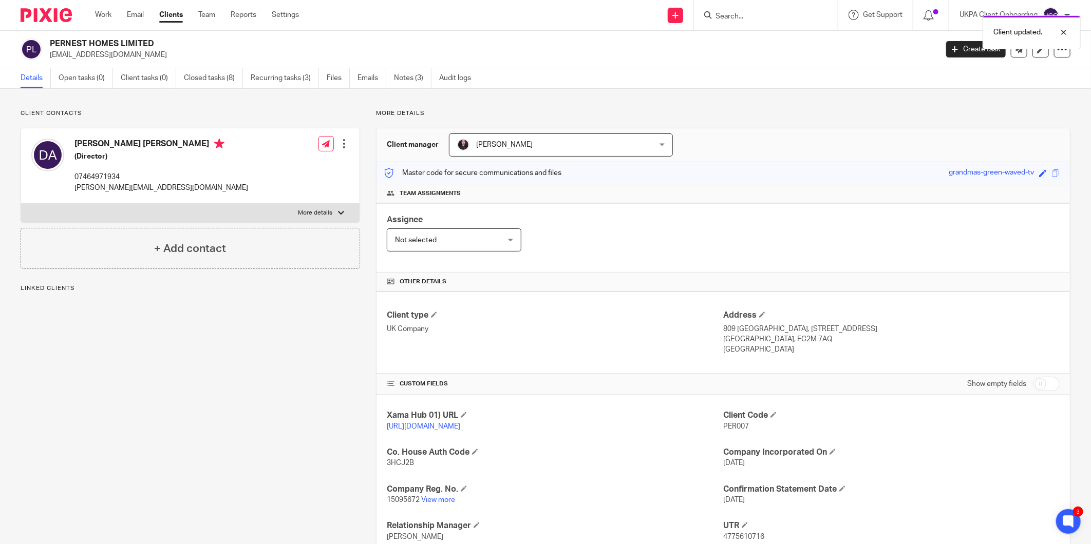
click at [170, 192] on p "damian.agbodza@pernesthomes.co.uk" at bounding box center [161, 188] width 174 height 10
copy div "damian.agbodza@pernesthomes.co.uk"
click at [409, 84] on link "Notes (3)" at bounding box center [412, 78] width 37 height 20
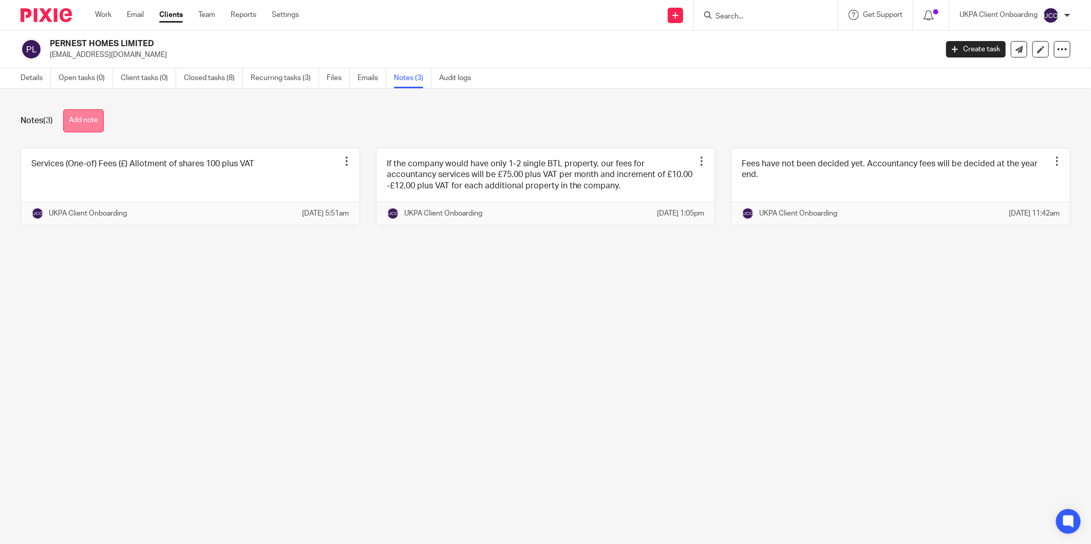
click at [83, 118] on button "Add note" at bounding box center [83, 120] width 41 height 23
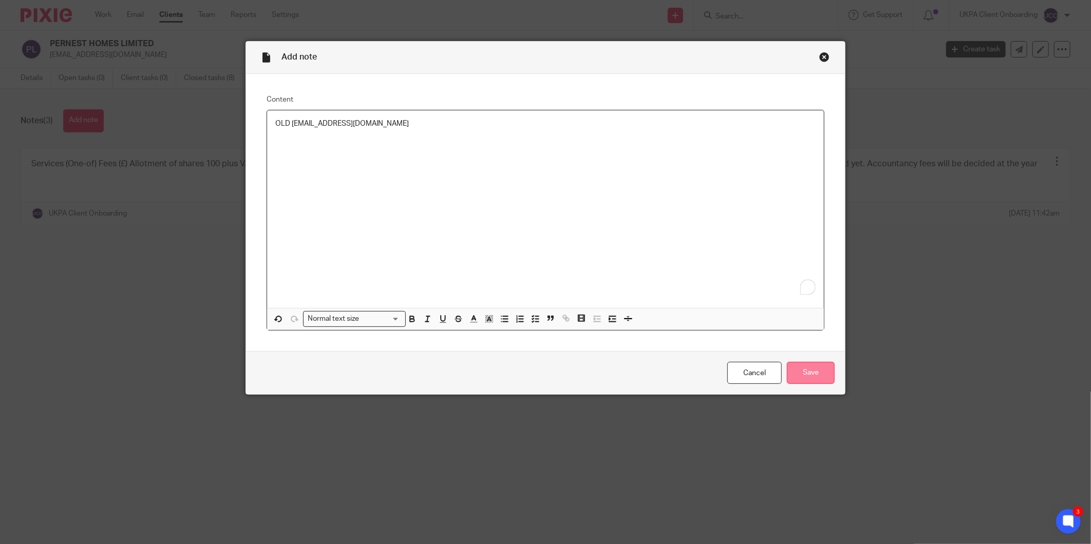
drag, startPoint x: 834, startPoint y: 373, endPoint x: 815, endPoint y: 376, distance: 19.2
click at [815, 376] on div "Cancel Save" at bounding box center [545, 372] width 599 height 43
click at [814, 376] on input "Save" at bounding box center [811, 373] width 48 height 22
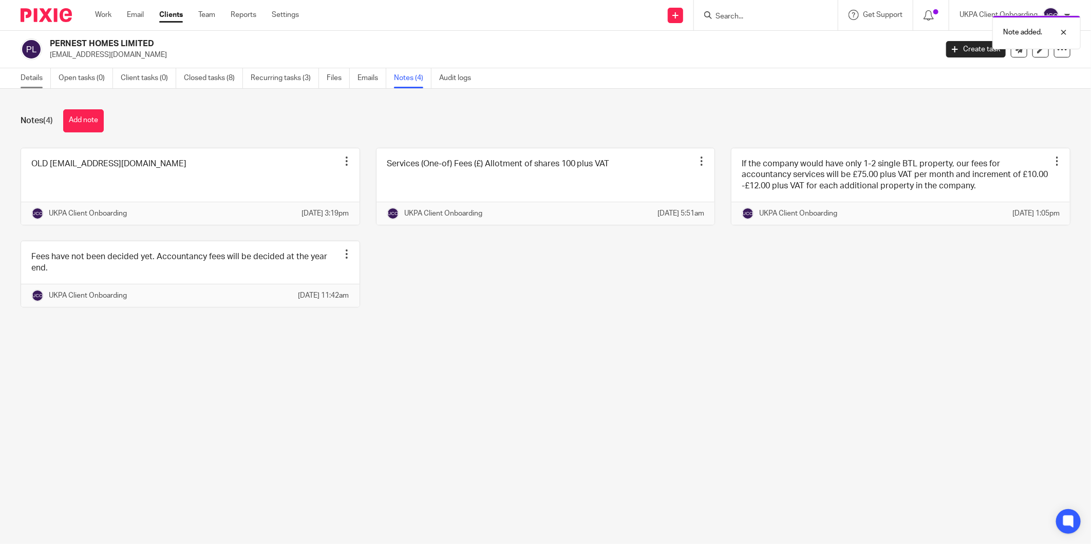
click at [22, 73] on link "Details" at bounding box center [36, 78] width 30 height 20
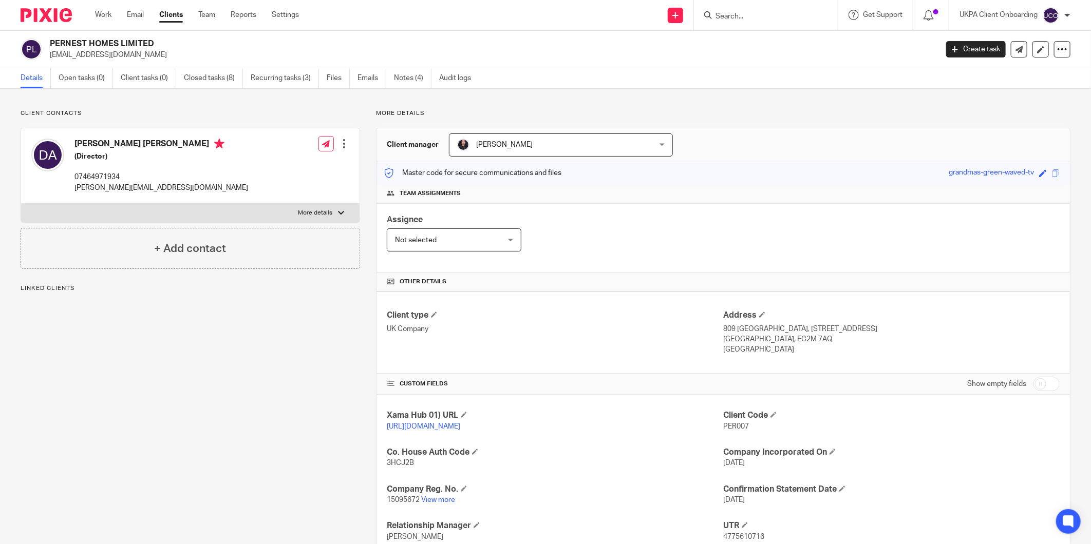
click at [342, 141] on div at bounding box center [344, 144] width 10 height 10
click at [276, 162] on link "Edit contact" at bounding box center [295, 166] width 98 height 15
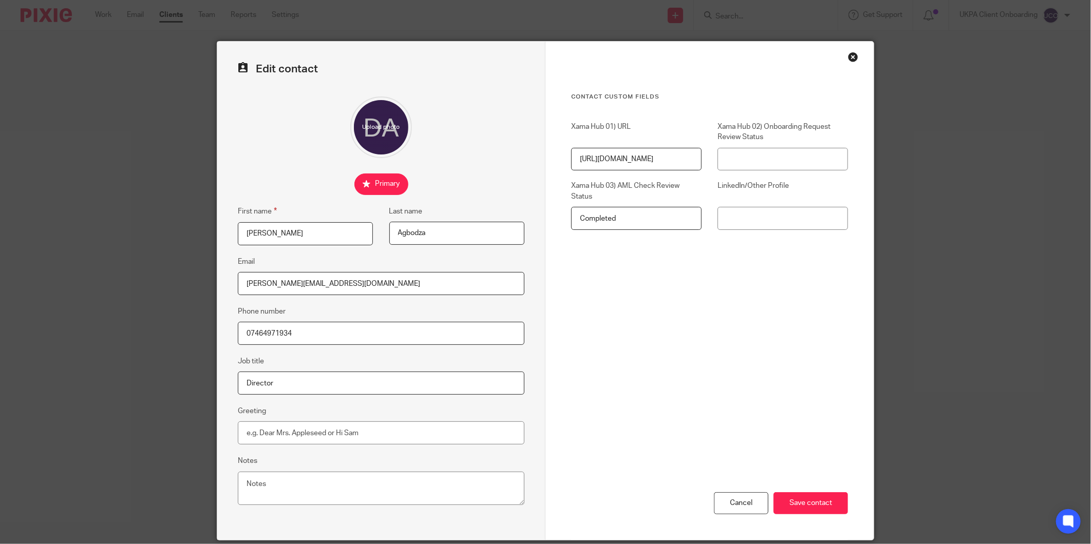
click at [317, 278] on input "damian.agbodza@pernesthomes.co.uk" at bounding box center [381, 283] width 287 height 23
paste input "admin@uklandlordtax"
type input "[EMAIL_ADDRESS][DOMAIN_NAME]"
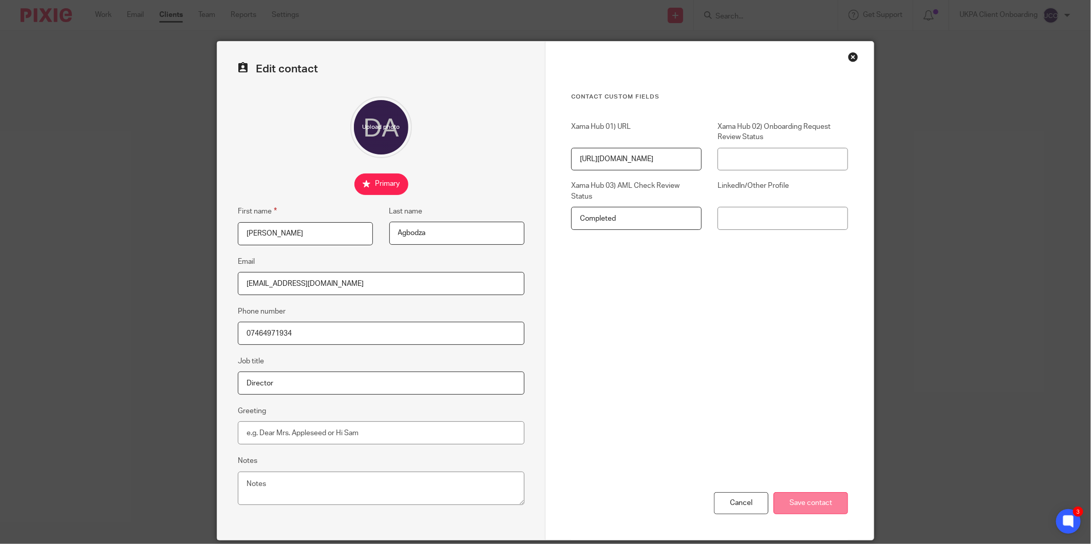
click at [805, 501] on input "Save contact" at bounding box center [810, 504] width 74 height 22
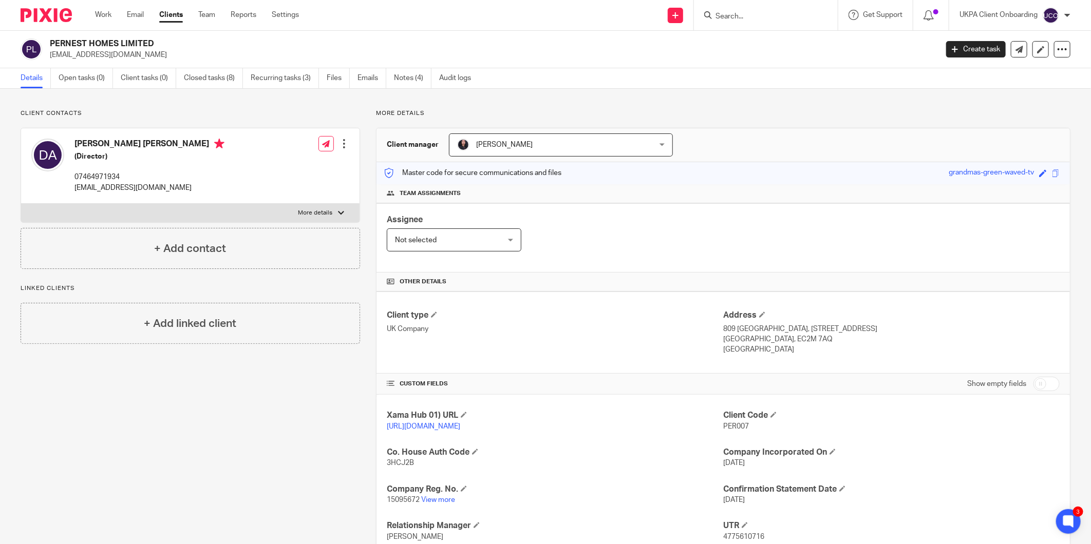
click at [728, 22] on div at bounding box center [766, 15] width 144 height 30
click at [730, 18] on input "Search" at bounding box center [760, 16] width 92 height 9
paste input "[EMAIL_ADDRESS][PERSON_NAME][DOMAIN_NAME]"
type input "[EMAIL_ADDRESS][PERSON_NAME][DOMAIN_NAME]"
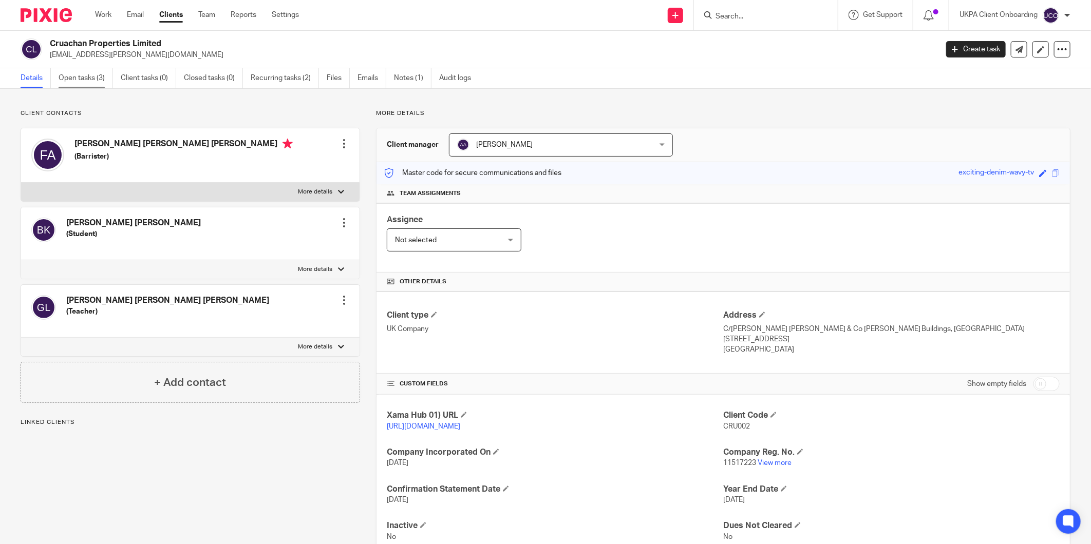
click at [104, 83] on link "Open tasks (3)" at bounding box center [86, 78] width 54 height 20
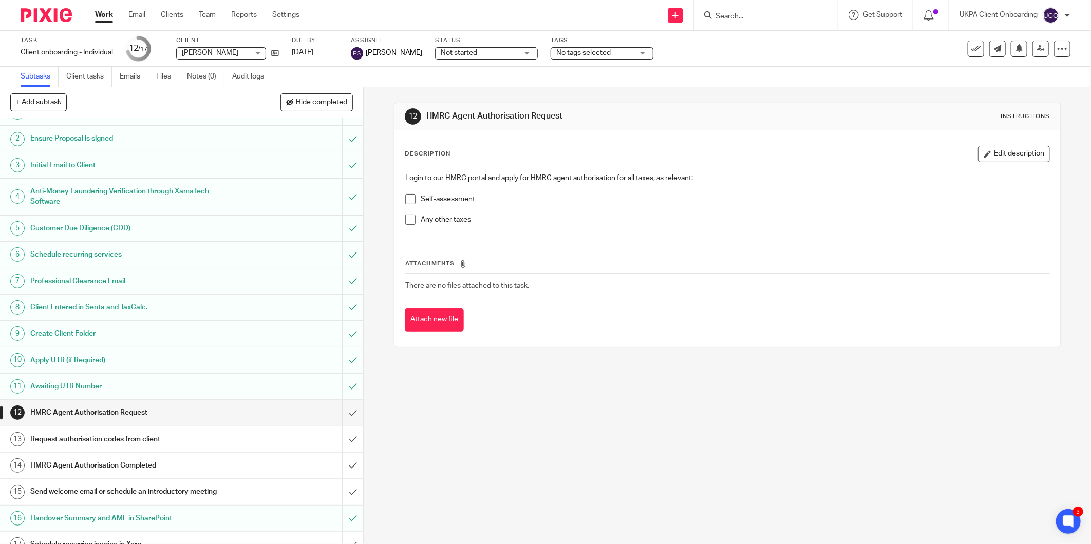
scroll to position [33, 0]
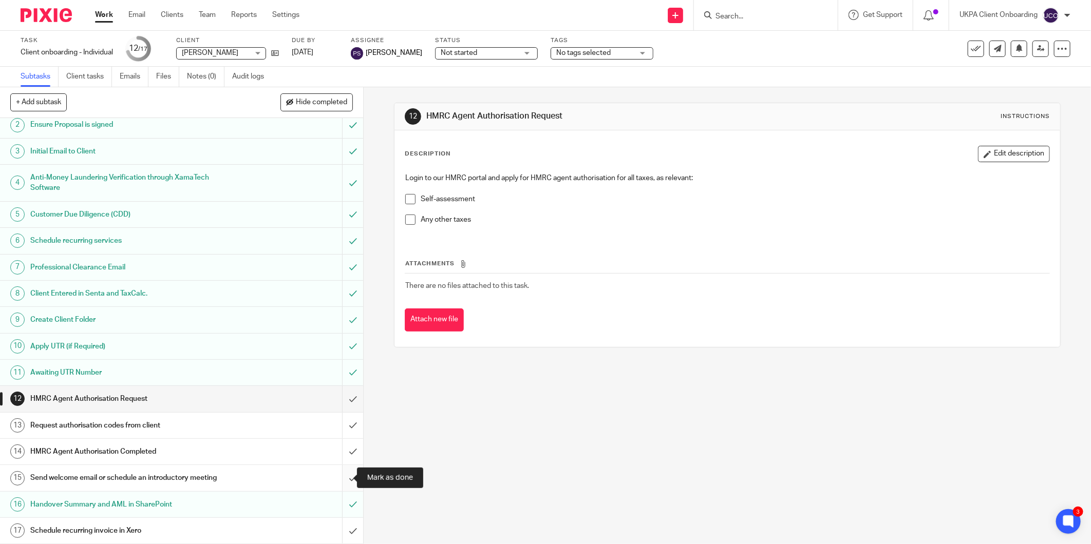
click at [346, 474] on input "submit" at bounding box center [181, 478] width 363 height 26
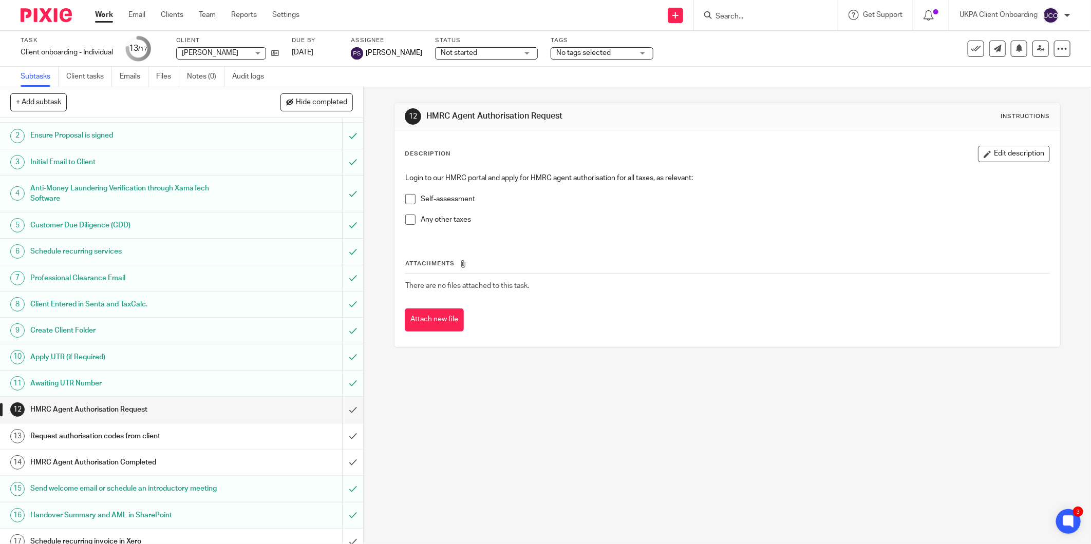
scroll to position [33, 0]
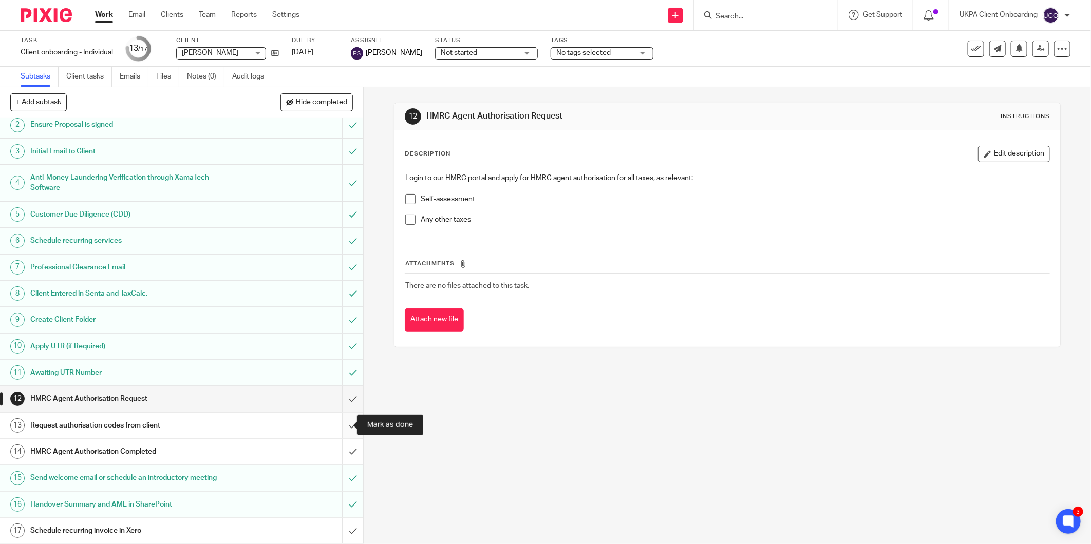
click at [342, 422] on input "submit" at bounding box center [181, 426] width 363 height 26
click at [340, 396] on input "submit" at bounding box center [181, 399] width 363 height 26
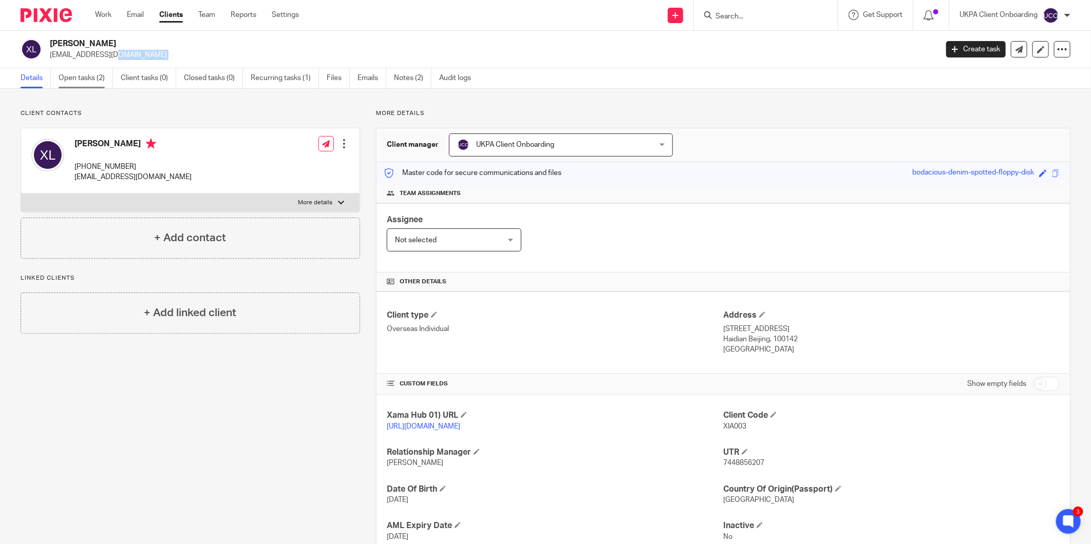
click at [88, 77] on link "Open tasks (2)" at bounding box center [86, 78] width 54 height 20
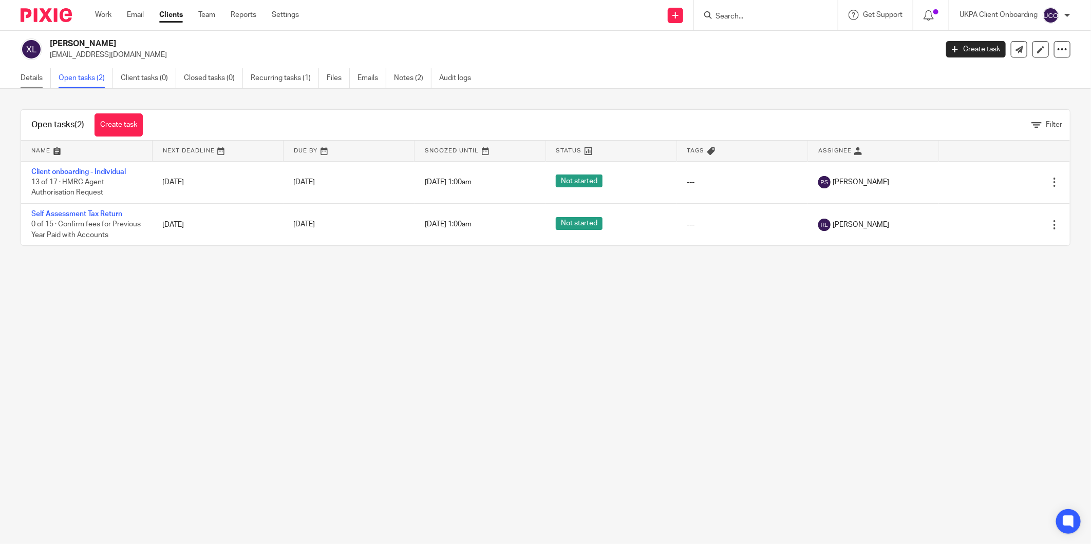
click at [29, 80] on link "Details" at bounding box center [36, 78] width 30 height 20
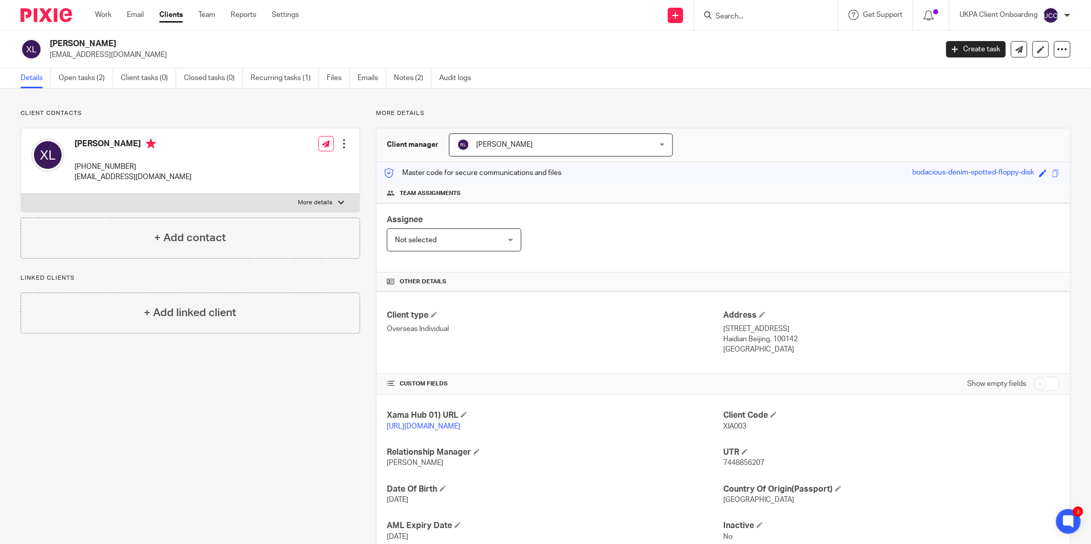
click at [748, 13] on input "Search" at bounding box center [760, 16] width 92 height 9
paste input "fka.ashworth@gmail.com"
type input "fka.ashworth@gmail.com"
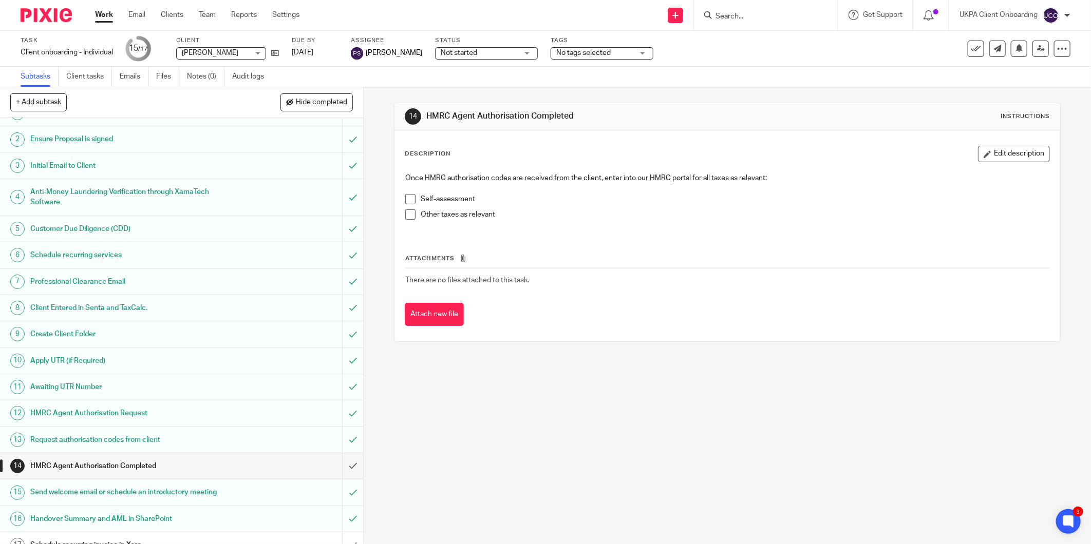
scroll to position [33, 0]
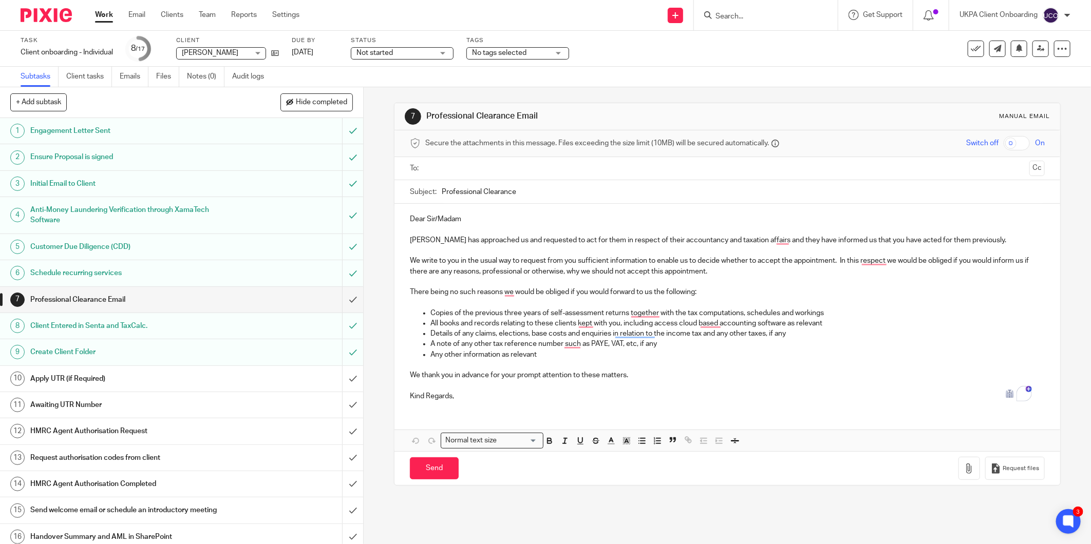
scroll to position [33, 0]
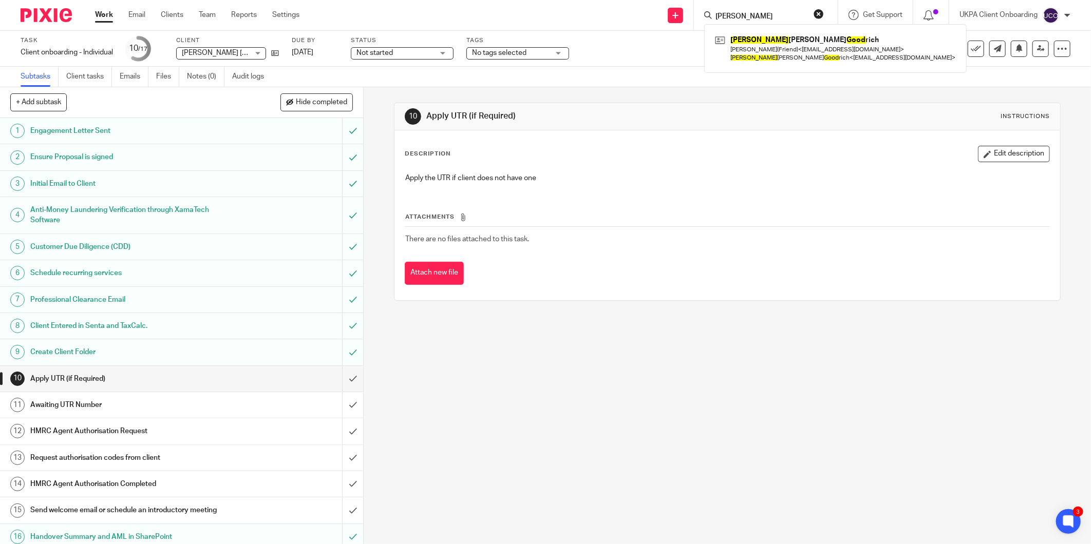
scroll to position [33, 0]
